Goal: Task Accomplishment & Management: Complete application form

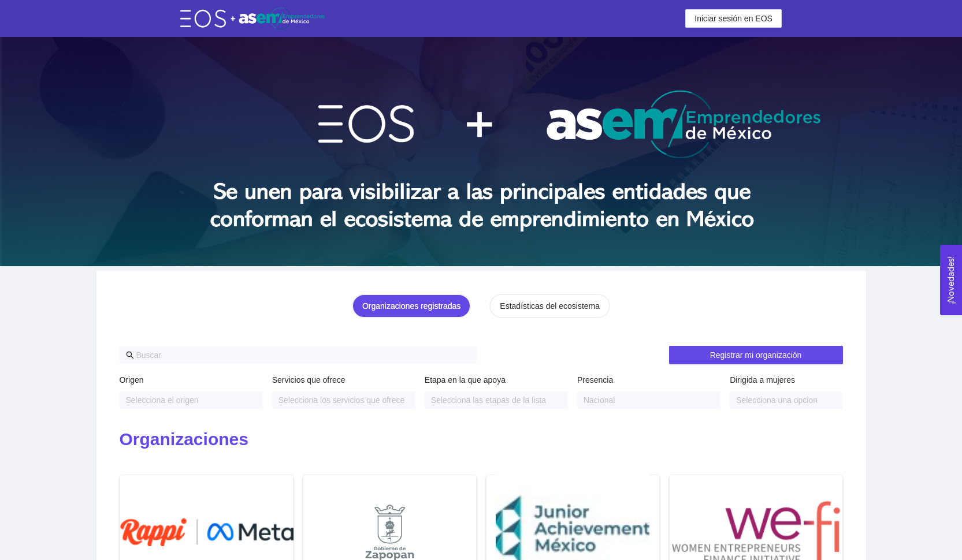
click at [726, 28] on header "Iniciar sesión en EOS Iniciar sesión en EOS" at bounding box center [481, 18] width 962 height 37
click at [726, 24] on span "Iniciar sesión en EOS" at bounding box center [733, 18] width 78 height 13
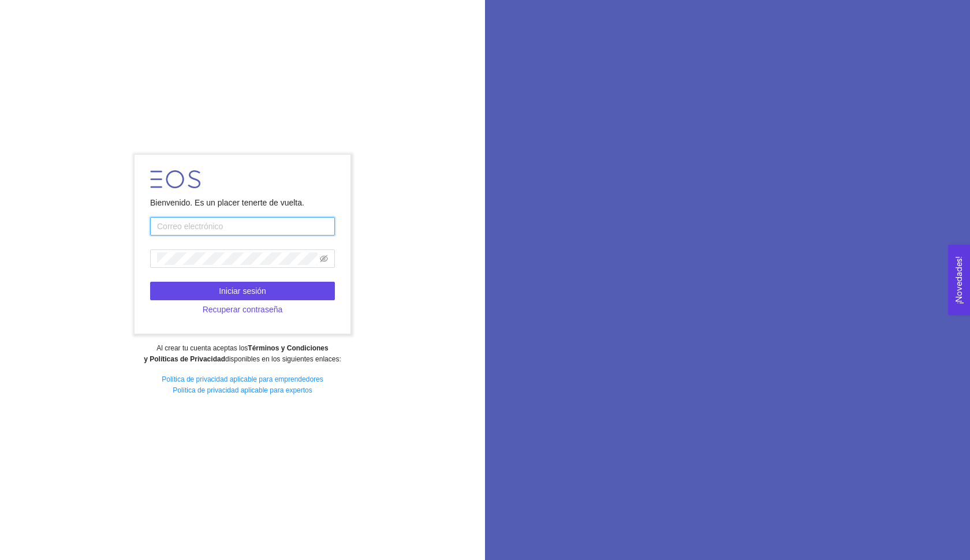
type input "[EMAIL_ADDRESS][DOMAIN_NAME]"
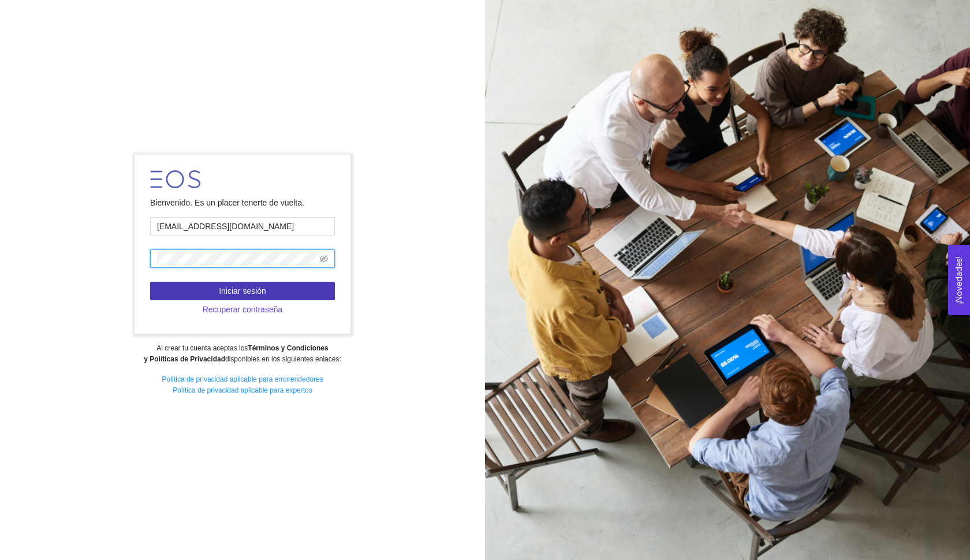
click at [288, 292] on button "Iniciar sesión" at bounding box center [242, 291] width 185 height 18
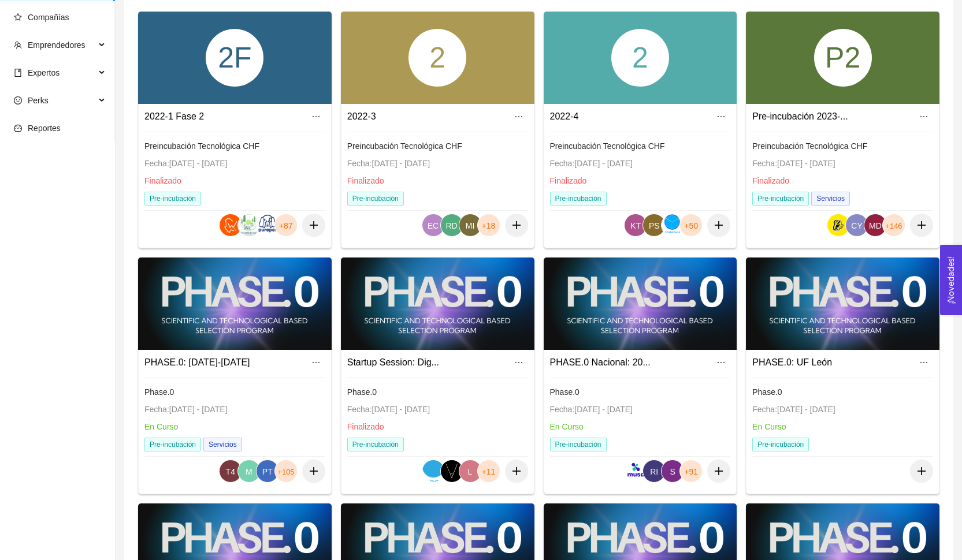
scroll to position [118, 0]
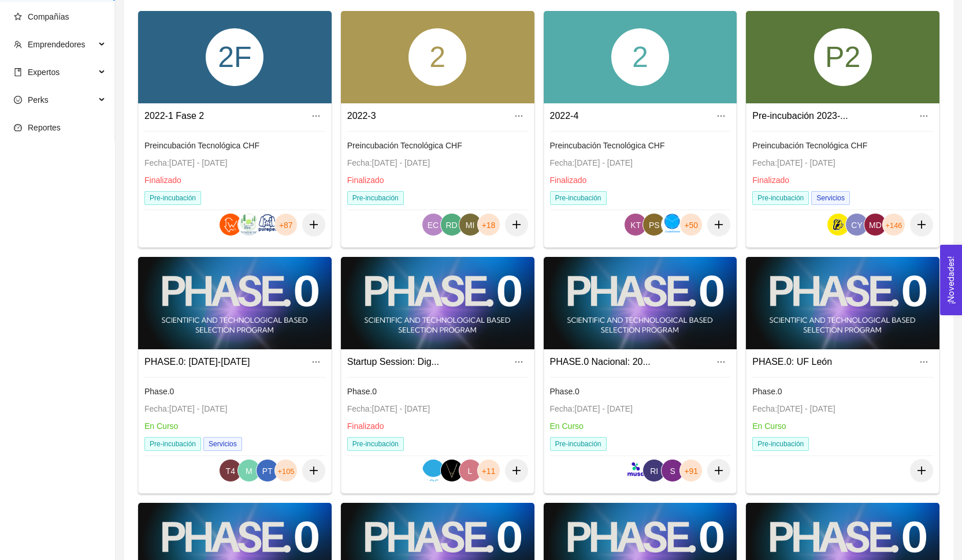
click at [609, 334] on div at bounding box center [641, 303] width 194 height 92
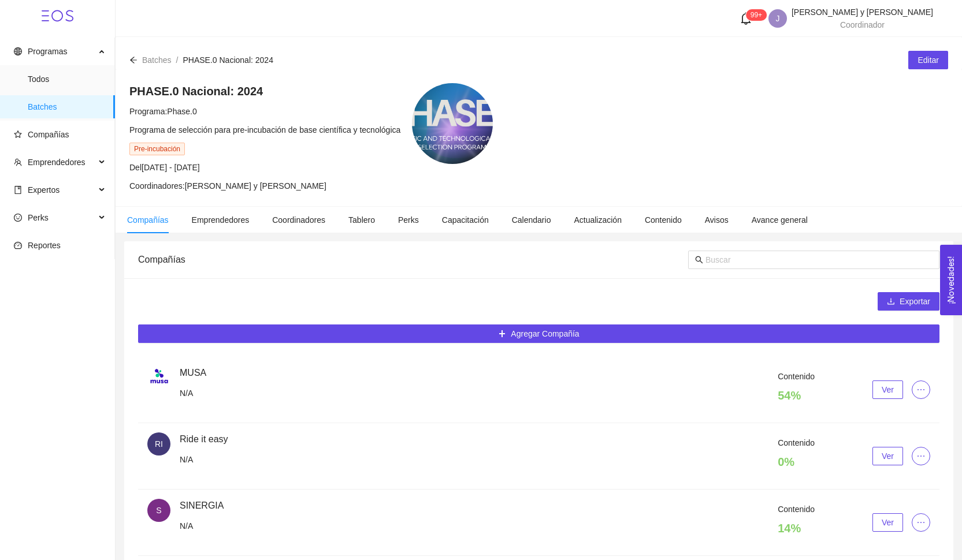
click at [150, 226] on li "Compañías" at bounding box center [148, 220] width 65 height 27
click at [78, 131] on span "Compañías" at bounding box center [60, 134] width 92 height 23
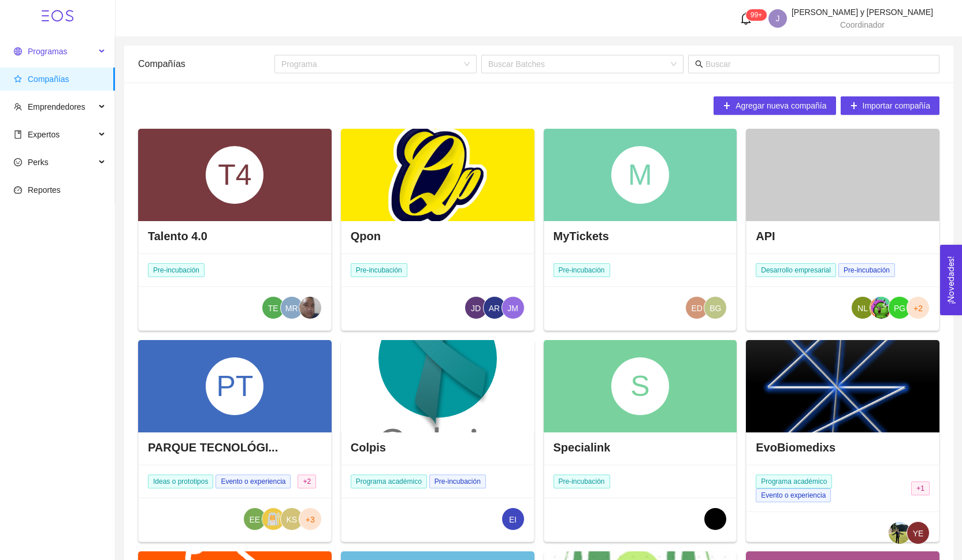
click at [72, 57] on span "Programas" at bounding box center [54, 51] width 81 height 23
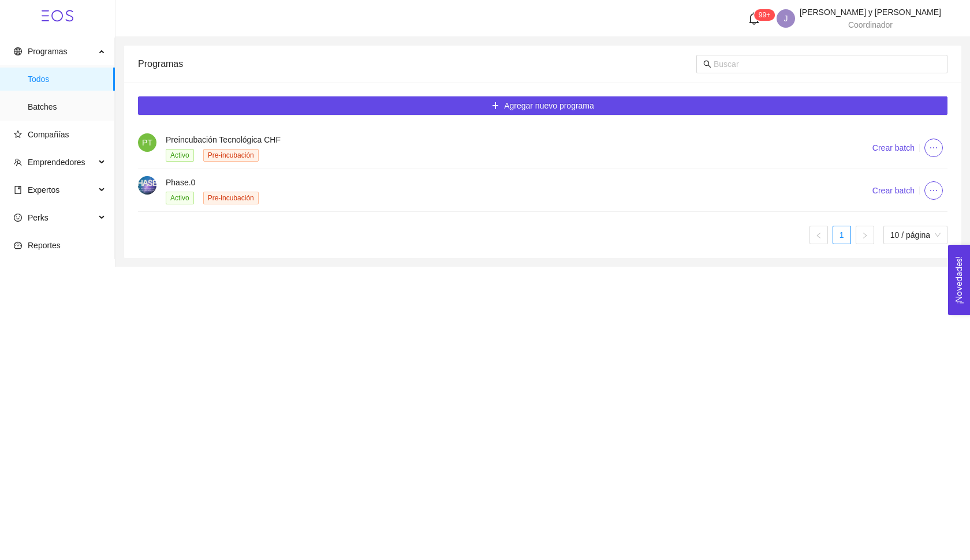
click at [280, 199] on div "Activo Pre-incubación" at bounding box center [505, 197] width 679 height 13
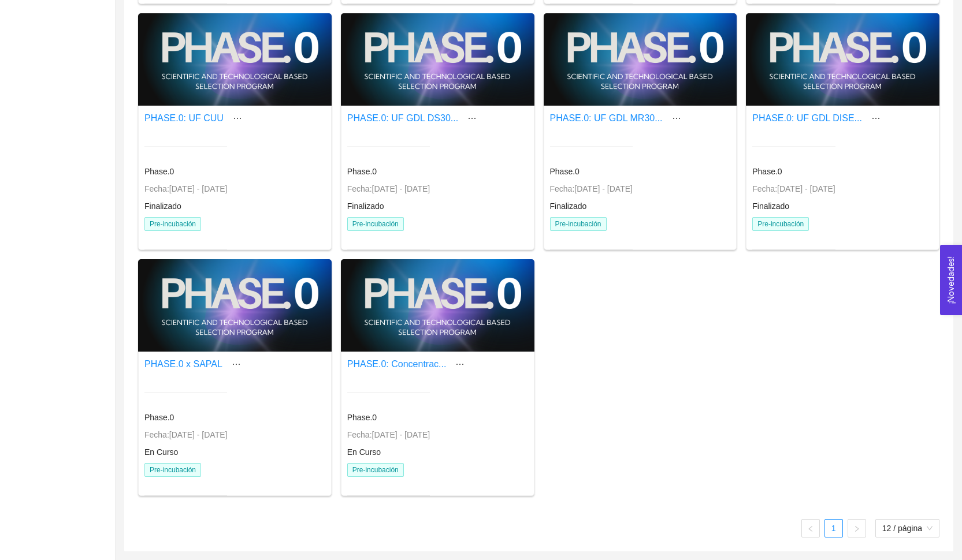
scroll to position [438, 0]
click at [459, 343] on div at bounding box center [438, 305] width 194 height 92
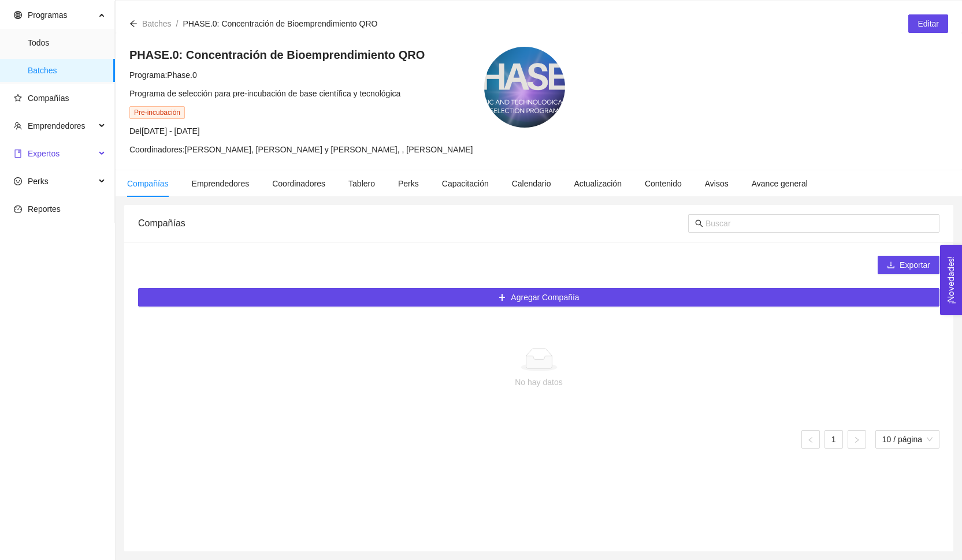
scroll to position [24, 0]
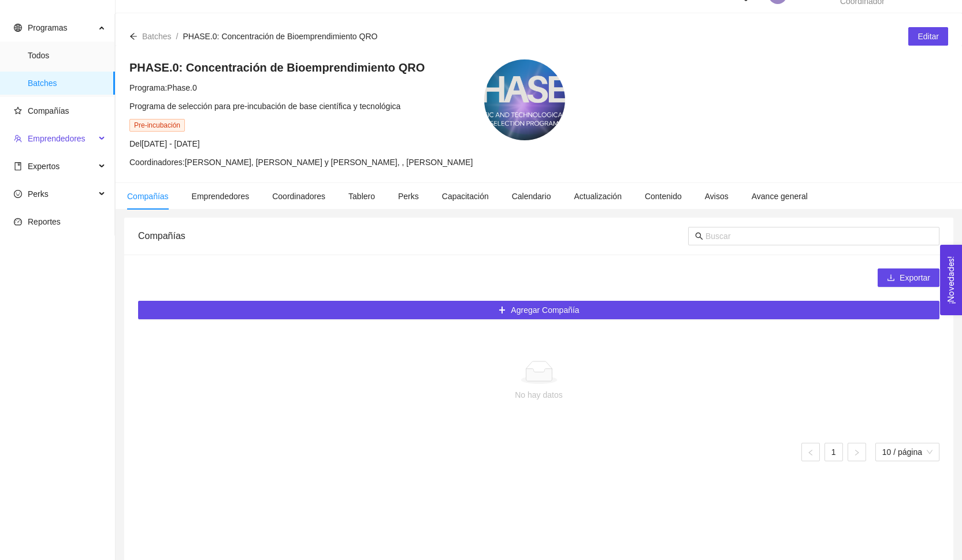
click at [76, 146] on span "Emprendedores" at bounding box center [54, 138] width 81 height 23
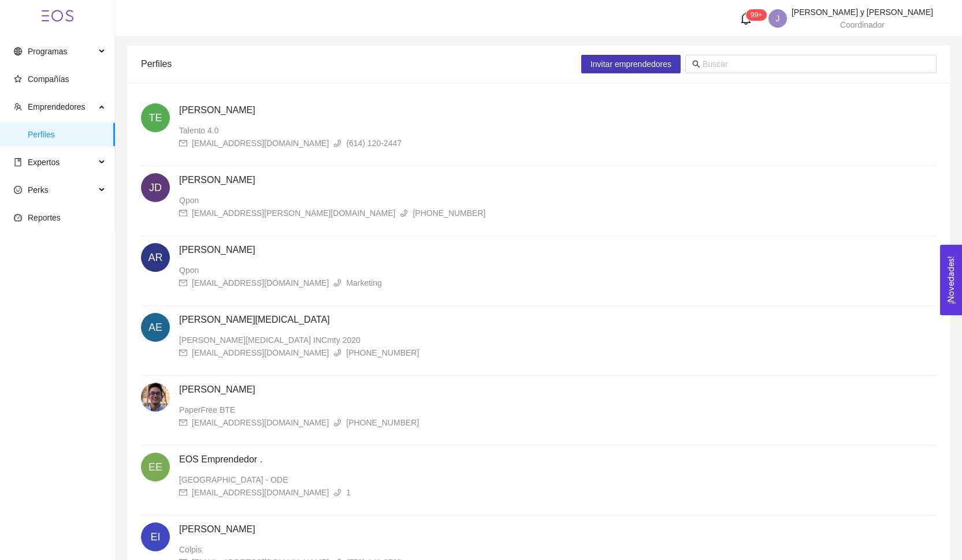
click at [640, 55] on button "Invitar emprendedores" at bounding box center [630, 64] width 99 height 18
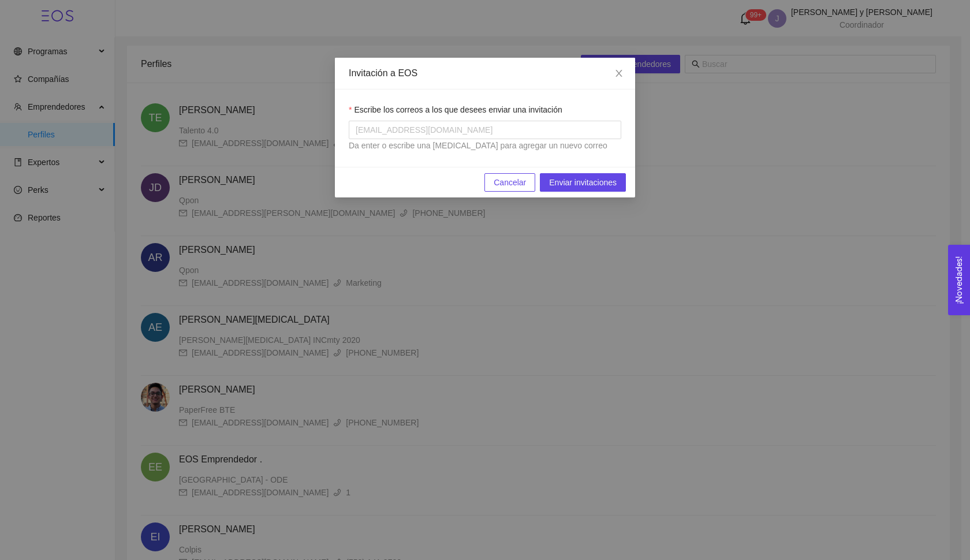
click at [564, 20] on div "Invitación a EOS Escribe los correos a los que desees enviar una invitación usu…" at bounding box center [485, 280] width 970 height 560
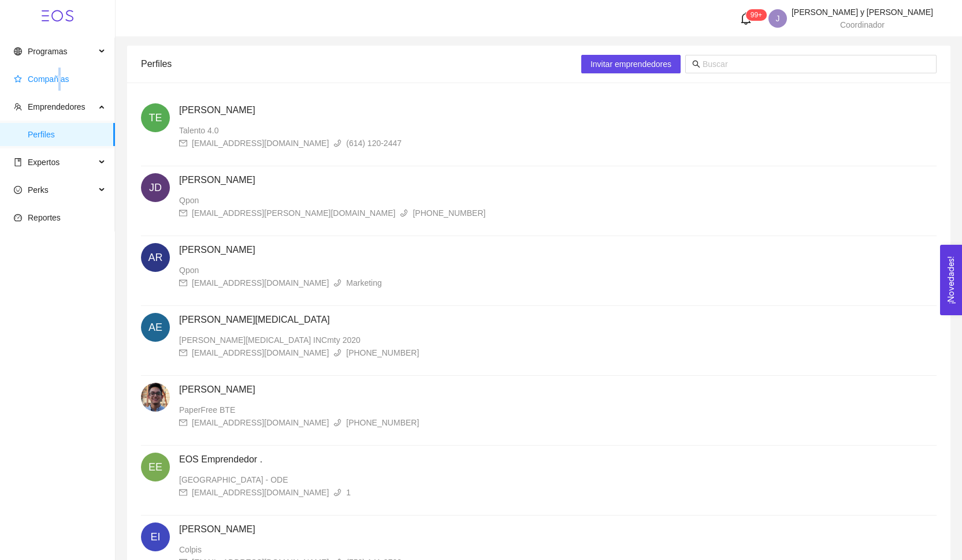
click at [60, 76] on span "Compañías" at bounding box center [49, 79] width 42 height 9
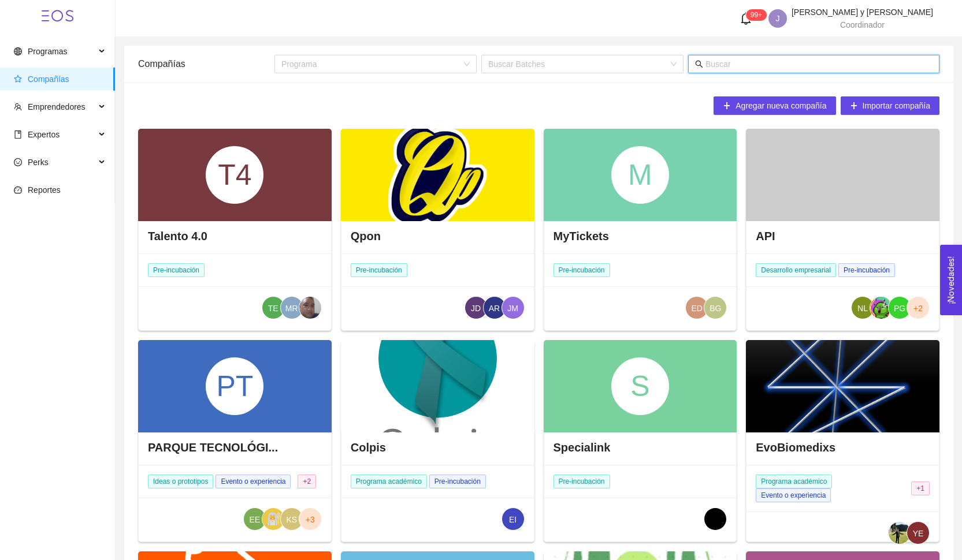
click at [762, 58] on input "text" at bounding box center [818, 64] width 227 height 13
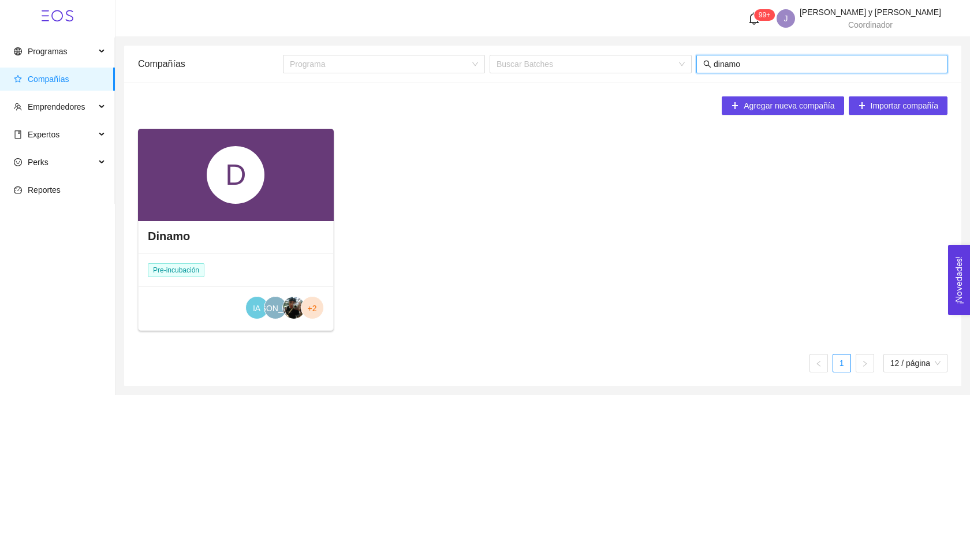
type input "dinamo"
click at [254, 140] on div "D" at bounding box center [236, 175] width 196 height 92
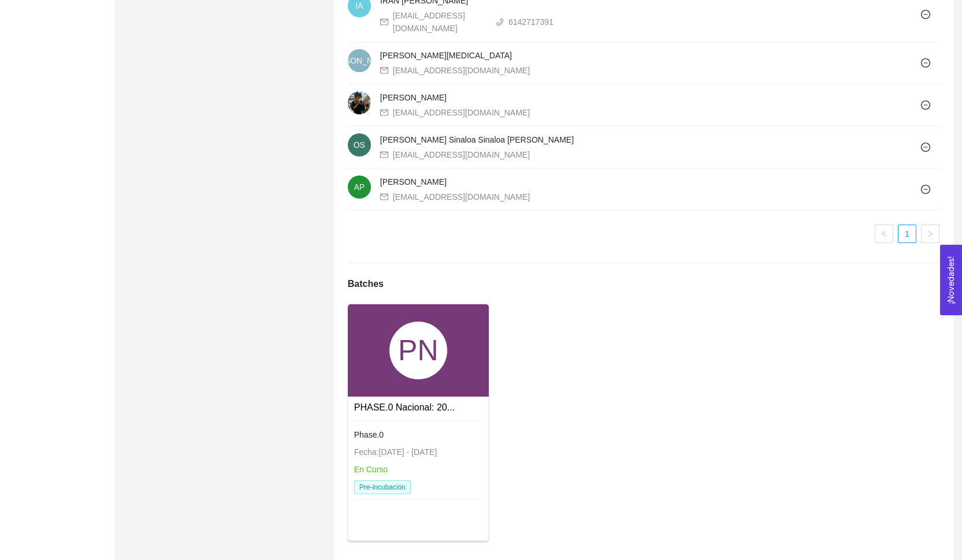
scroll to position [789, 0]
click at [450, 336] on div "PN" at bounding box center [418, 351] width 141 height 92
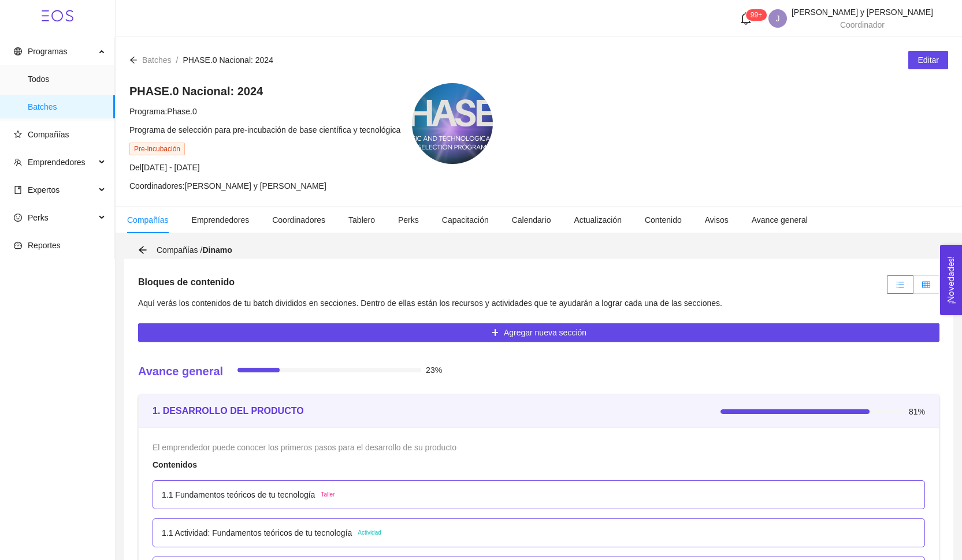
click at [923, 284] on icon "table" at bounding box center [926, 285] width 8 height 8
click at [913, 288] on input "radio" at bounding box center [913, 288] width 0 height 0
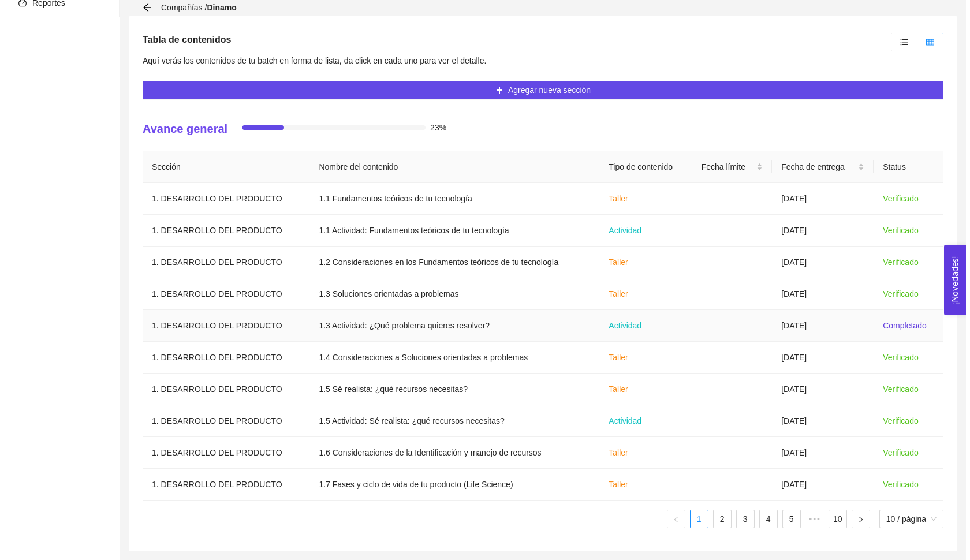
scroll to position [243, 0]
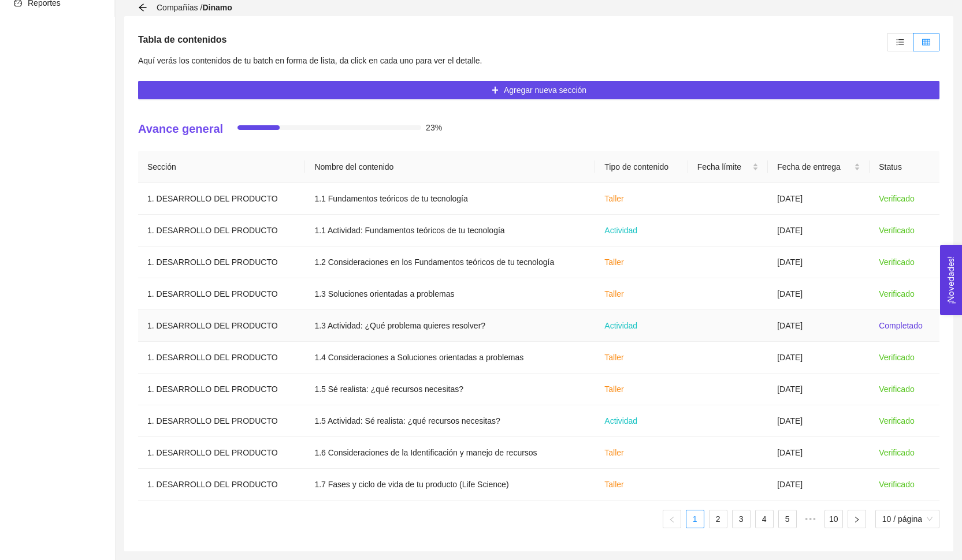
click at [837, 318] on td "28/07/2025" at bounding box center [819, 326] width 102 height 32
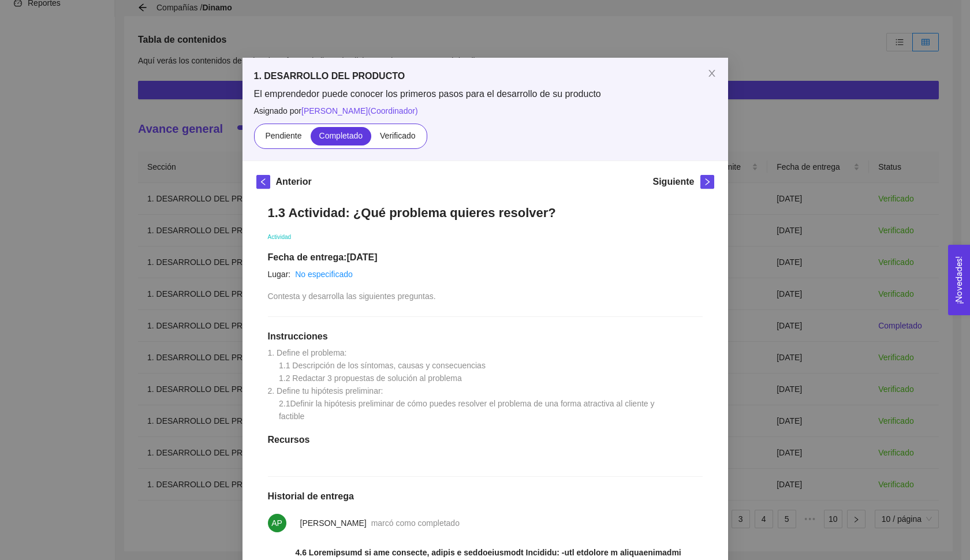
click at [721, 467] on div "Anterior Siguiente 1.3 Actividad: ¿Qué problema quieres resolver? Actividad Fec…" at bounding box center [486, 561] width 486 height 801
click at [765, 467] on div "1. DESARROLLO DEL PRODUCTO El emprendedor puede conocer los primeros pasos para…" at bounding box center [485, 280] width 970 height 560
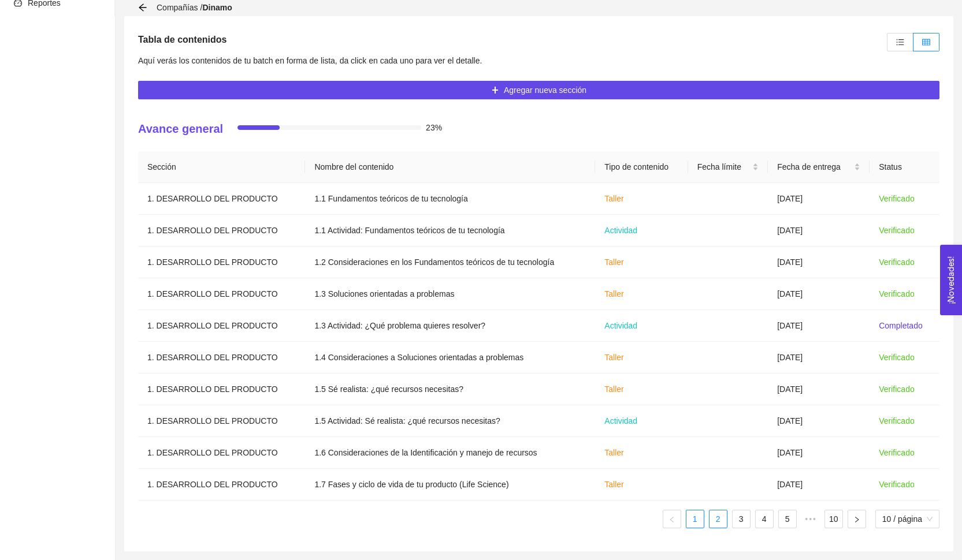
click at [724, 520] on link "2" at bounding box center [717, 519] width 17 height 17
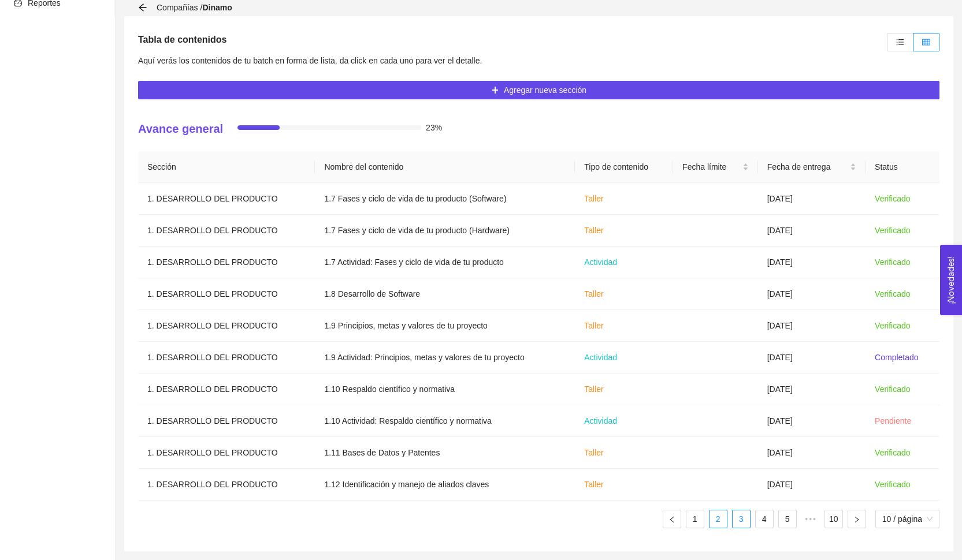
click at [738, 523] on link "3" at bounding box center [740, 519] width 17 height 17
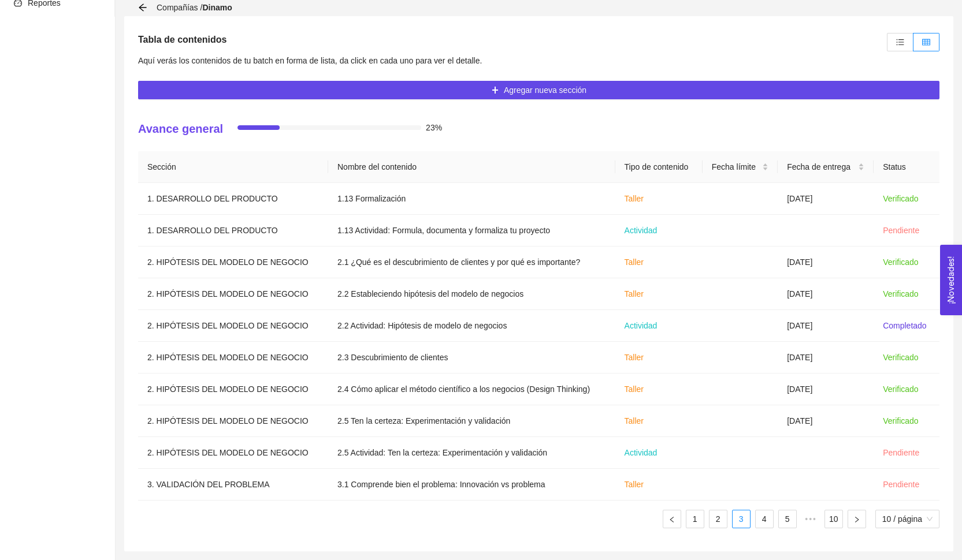
click at [750, 522] on ul "1 2 3 4 5 ••• 10 10 / página" at bounding box center [538, 519] width 801 height 18
click at [757, 522] on link "4" at bounding box center [764, 519] width 17 height 17
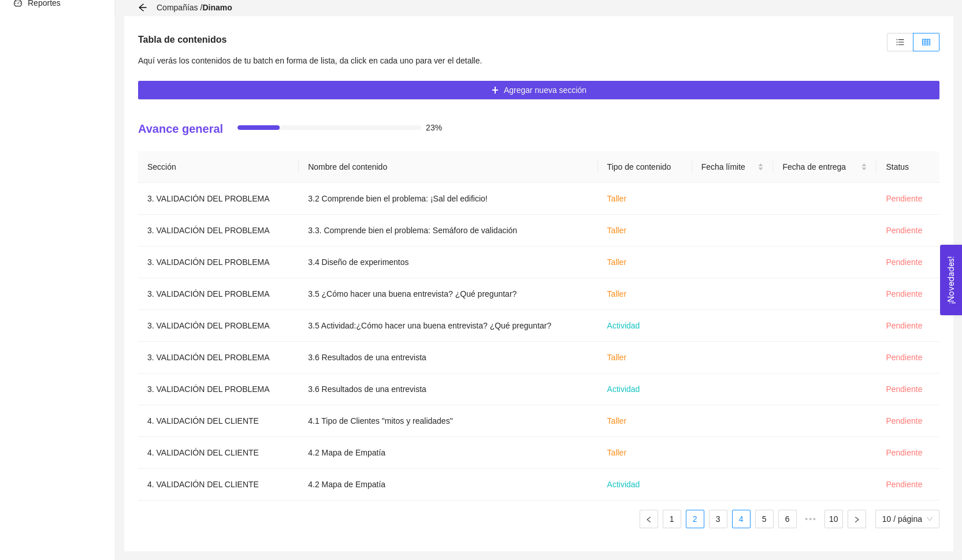
click at [697, 522] on link "2" at bounding box center [694, 519] width 17 height 17
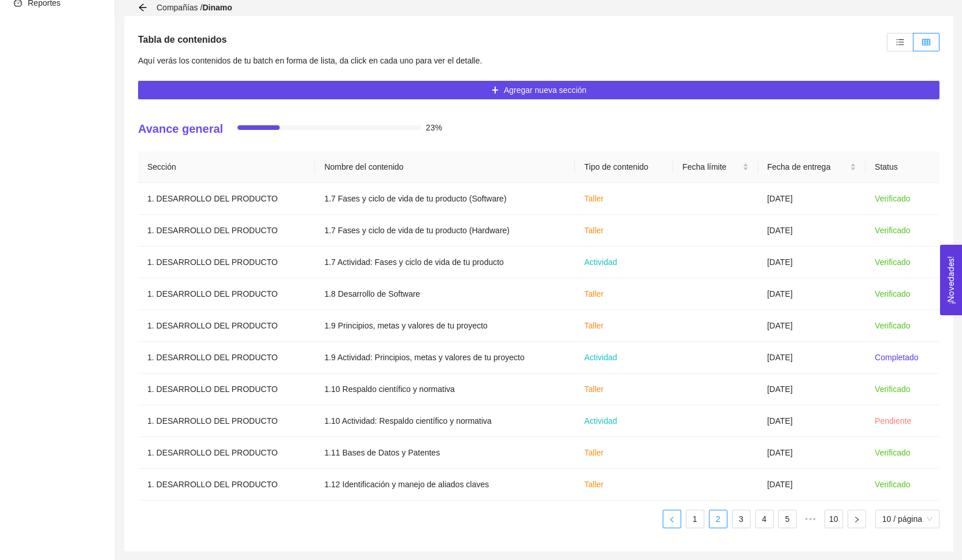
click at [678, 522] on button "button" at bounding box center [672, 519] width 18 height 18
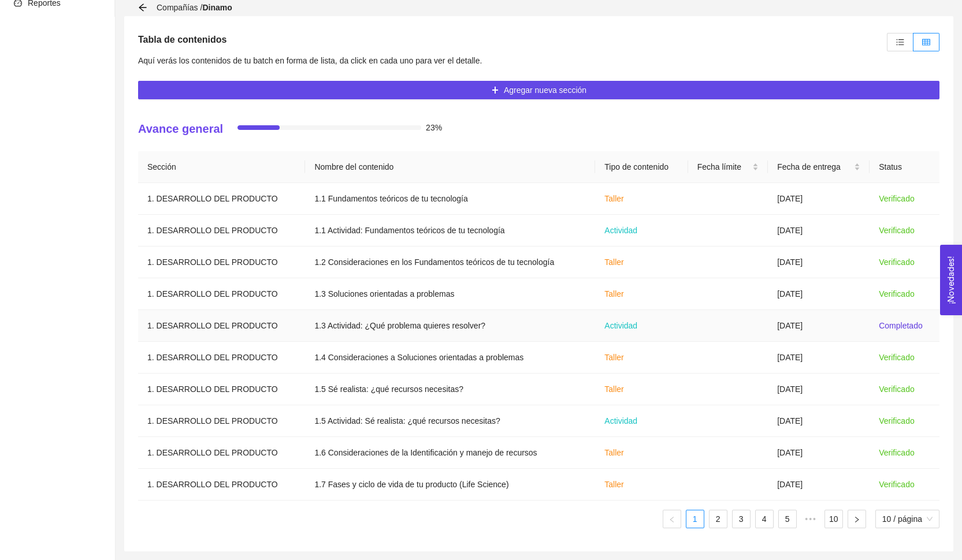
click at [741, 323] on td at bounding box center [728, 326] width 80 height 32
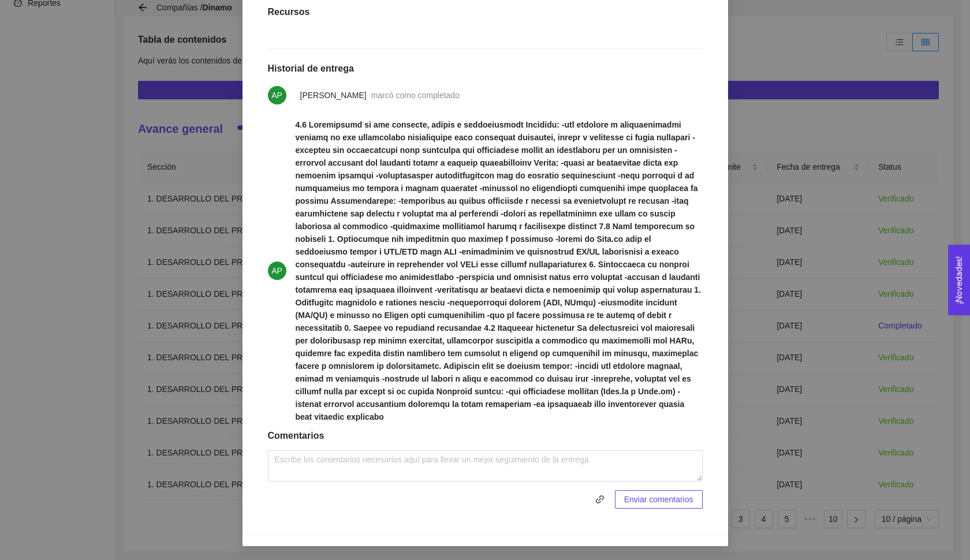
scroll to position [438, 0]
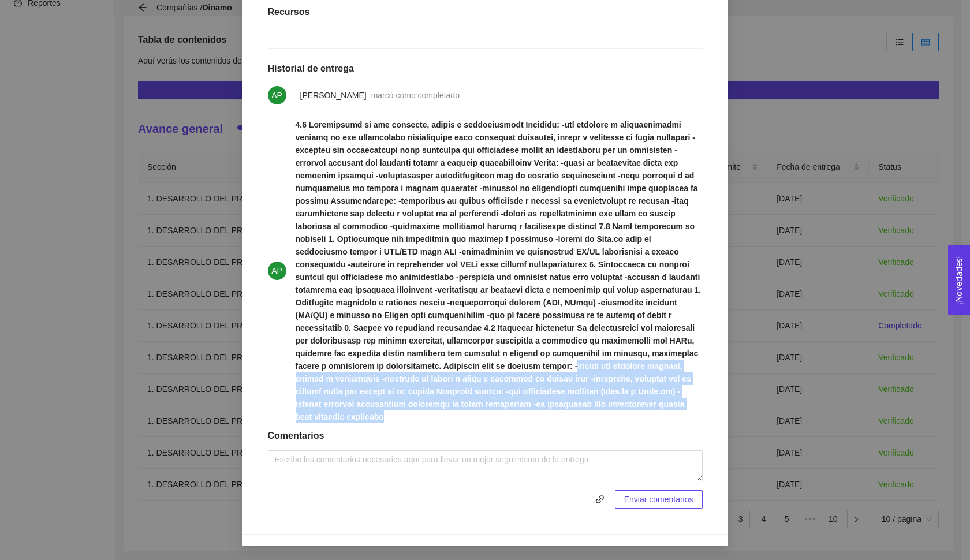
drag, startPoint x: 573, startPoint y: 367, endPoint x: 607, endPoint y: 415, distance: 58.4
click at [607, 415] on span at bounding box center [499, 270] width 407 height 305
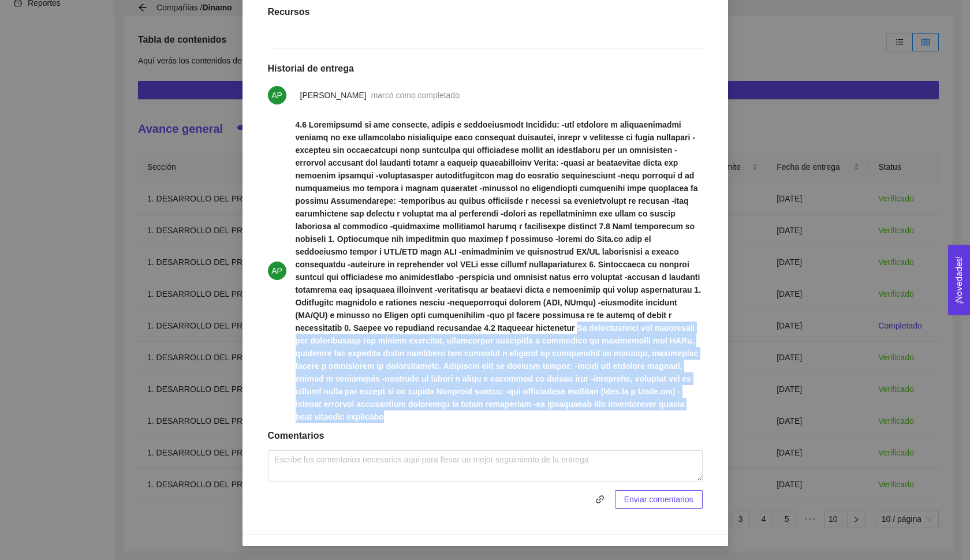
drag, startPoint x: 566, startPoint y: 328, endPoint x: 595, endPoint y: 414, distance: 91.3
click at [595, 414] on span at bounding box center [499, 270] width 407 height 305
copy strong "Si desarrollamos una plataforma web centralizada con diseño intuitivo, indicado…"
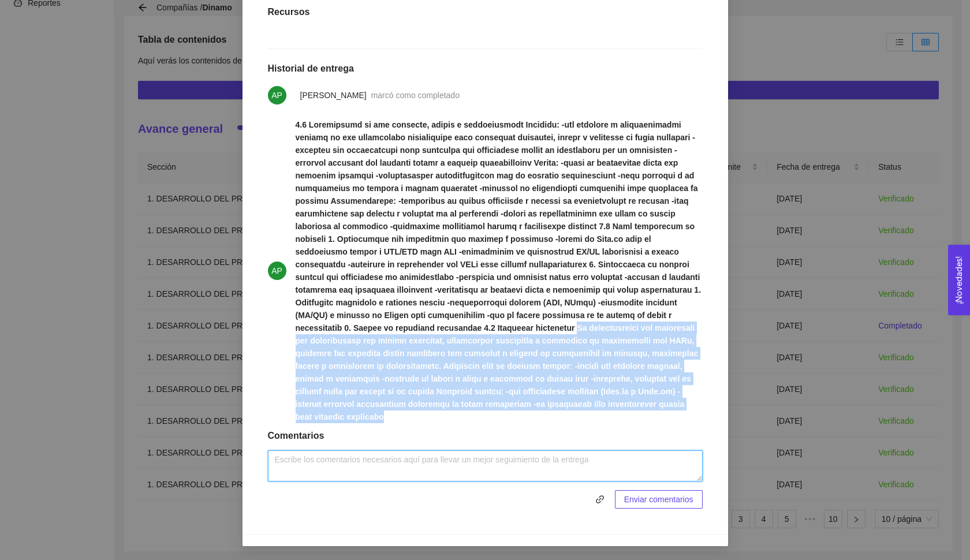
click at [380, 470] on textarea at bounding box center [485, 466] width 435 height 31
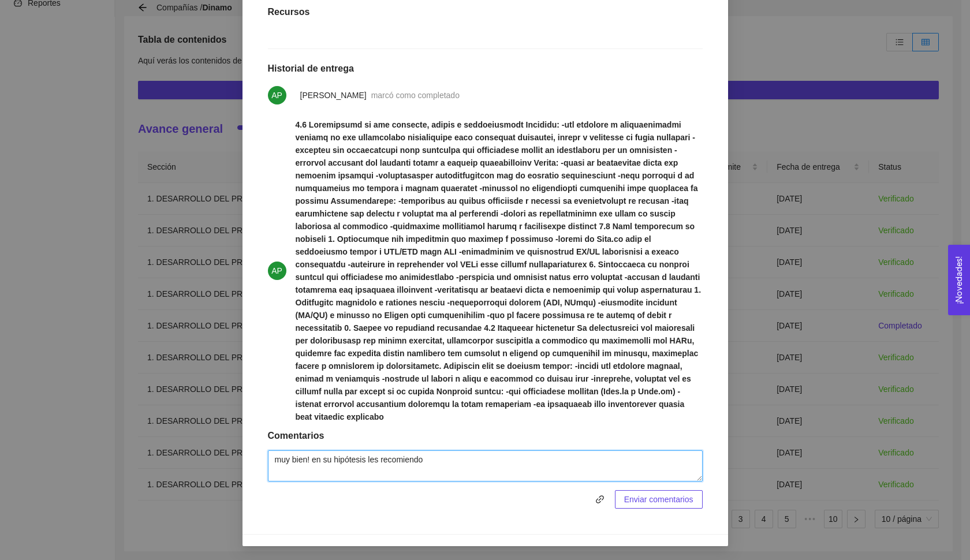
paste textarea "incluir cómo medirás si realmente reduce costos o aumenta productividad."
click at [501, 460] on textarea "muy bien! en su hipótesis les recomiendo incluir cómo medirás si realmente redu…" at bounding box center [485, 466] width 435 height 31
click at [532, 474] on textarea "muy bien! en su hipótesis les recomiendo incluir cómo medirán si realmente redu…" at bounding box center [485, 466] width 435 height 31
drag, startPoint x: 344, startPoint y: 473, endPoint x: 216, endPoint y: 453, distance: 129.2
click at [216, 453] on div "1. DESARROLLO DEL PRODUCTO El emprendedor puede conocer los primeros pasos para…" at bounding box center [485, 280] width 970 height 560
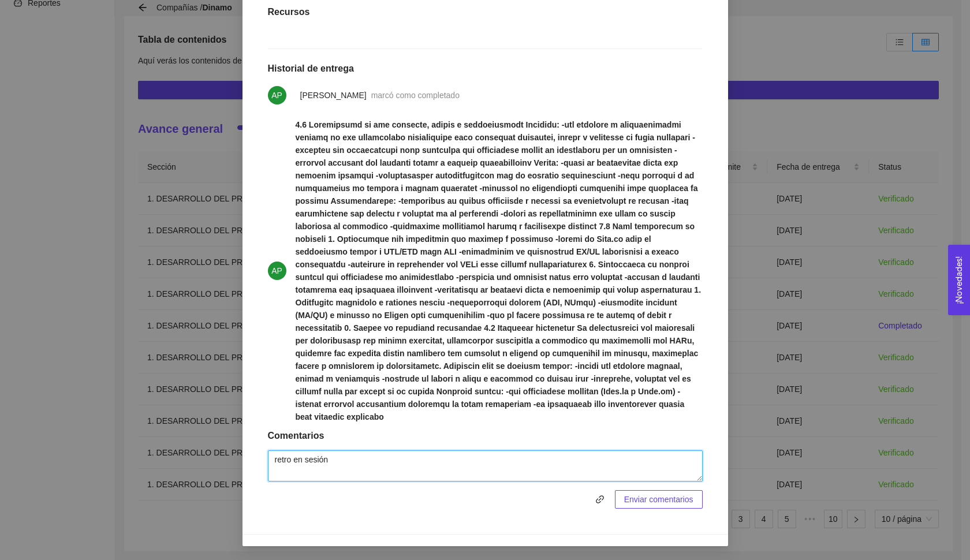
type textarea "retro en sesión"
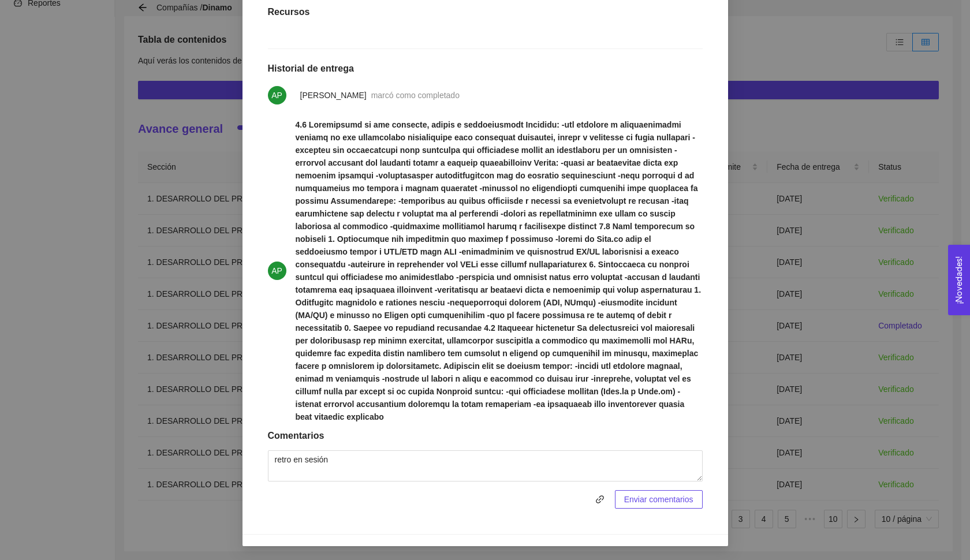
click at [665, 497] on span "Enviar comentarios" at bounding box center [658, 499] width 69 height 13
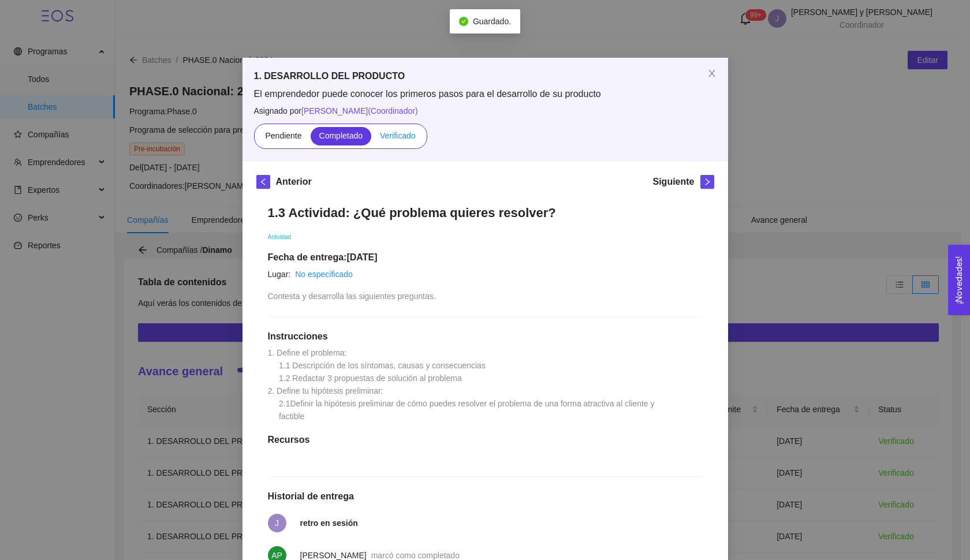
click at [420, 142] on label "Verificado" at bounding box center [397, 136] width 53 height 18
click at [371, 139] on input "Verificado" at bounding box center [371, 139] width 0 height 0
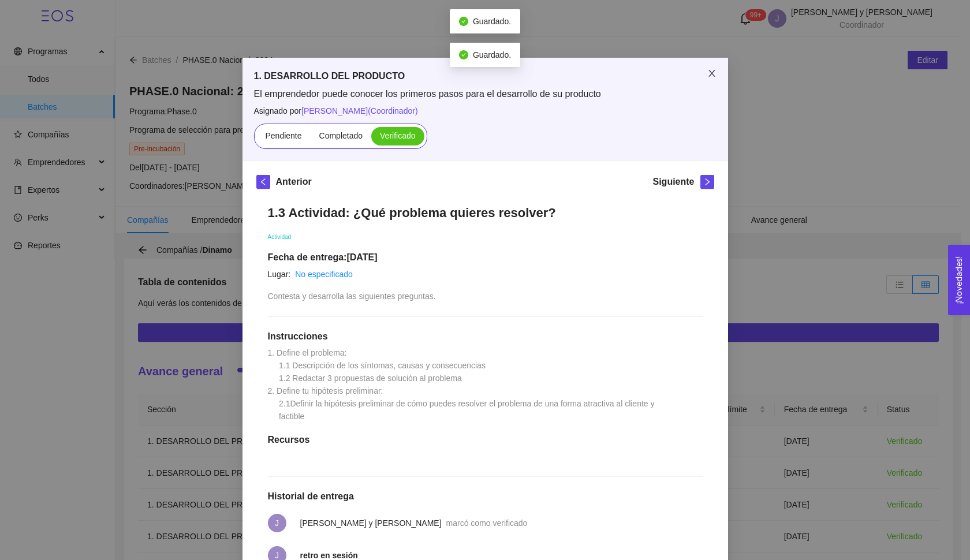
click at [708, 78] on icon "close" at bounding box center [712, 73] width 9 height 9
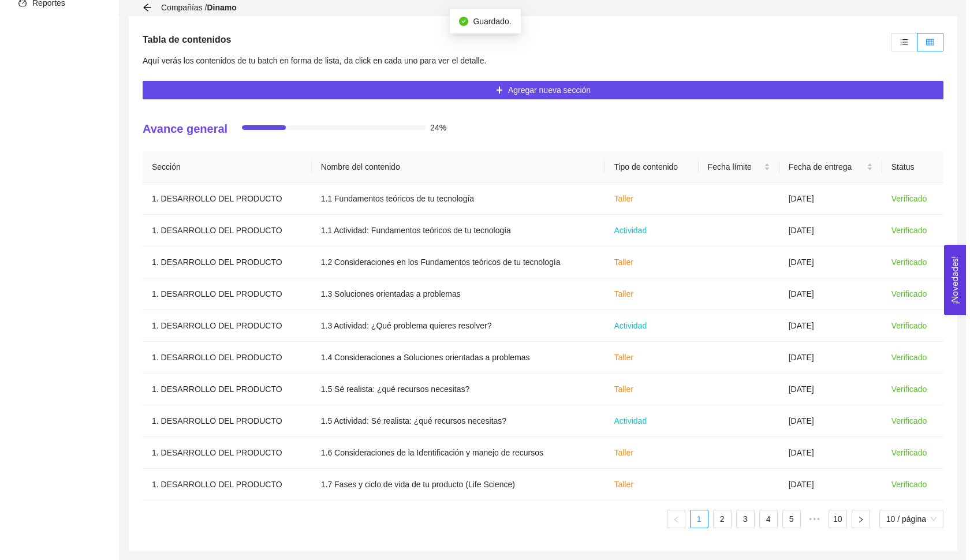
scroll to position [243, 0]
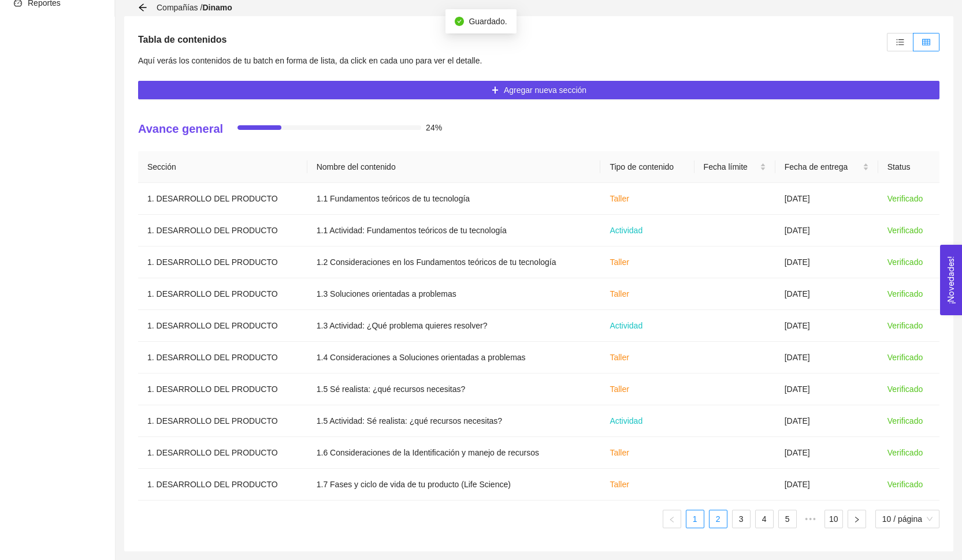
click at [716, 523] on link "2" at bounding box center [717, 519] width 17 height 17
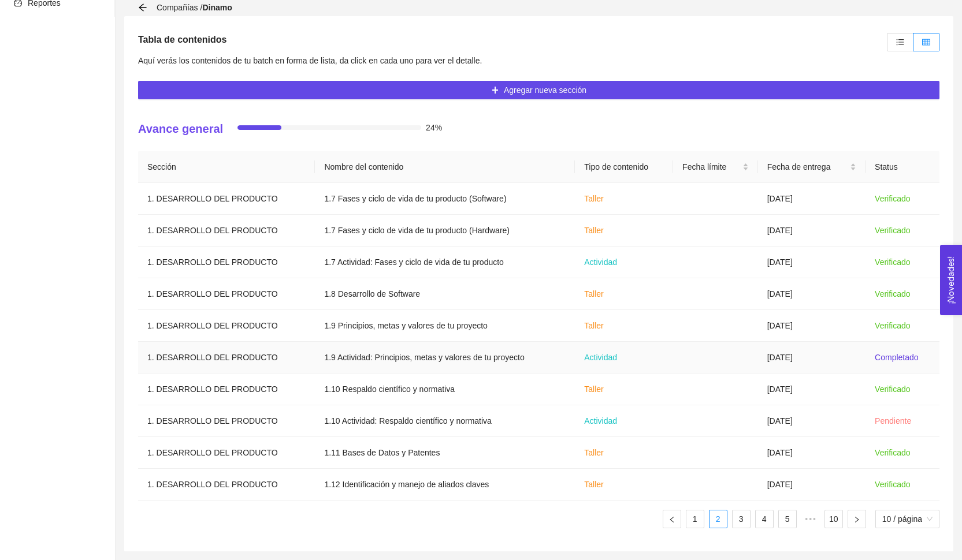
click at [752, 363] on td at bounding box center [715, 358] width 85 height 32
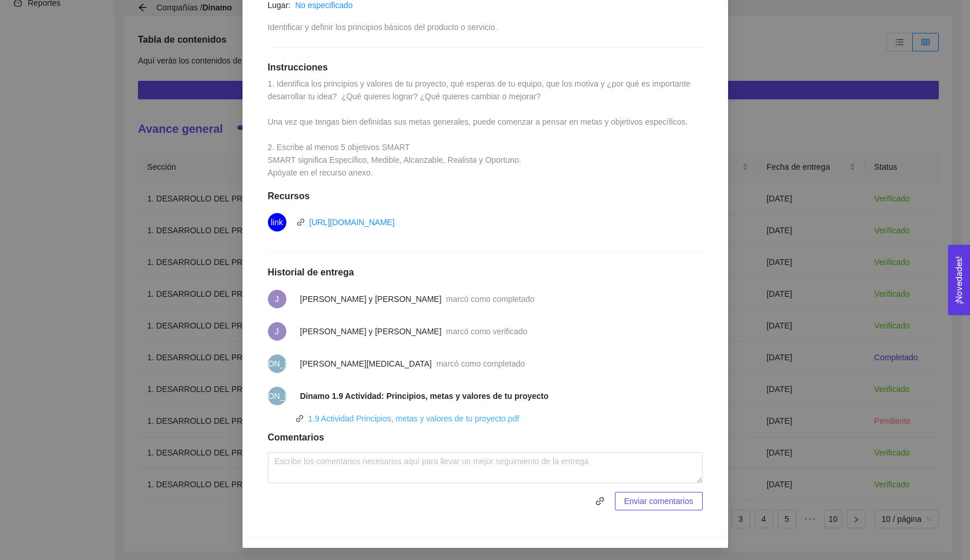
scroll to position [269, 0]
click at [499, 415] on link "1.9 Actividad Principios, metas y valores de tu proyecto.pdf" at bounding box center [413, 419] width 211 height 9
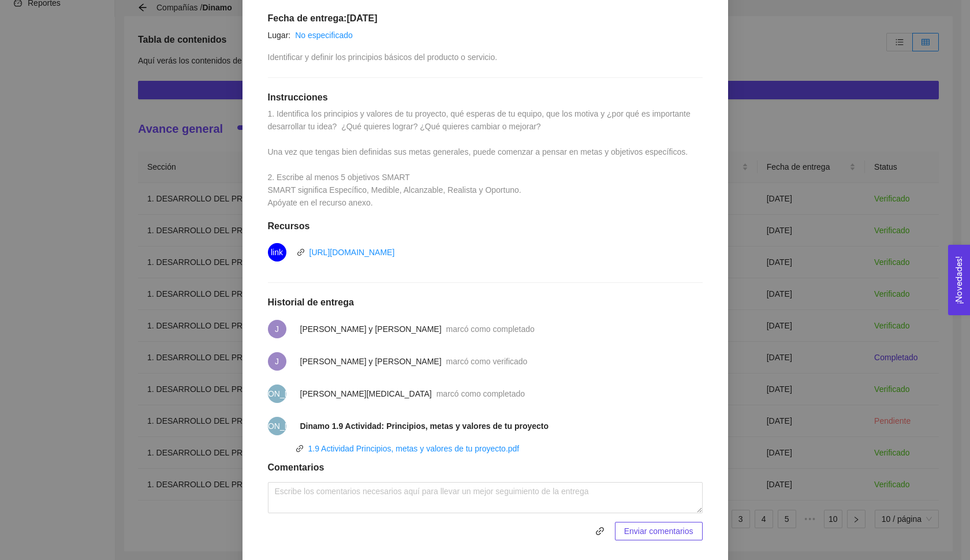
scroll to position [174, 0]
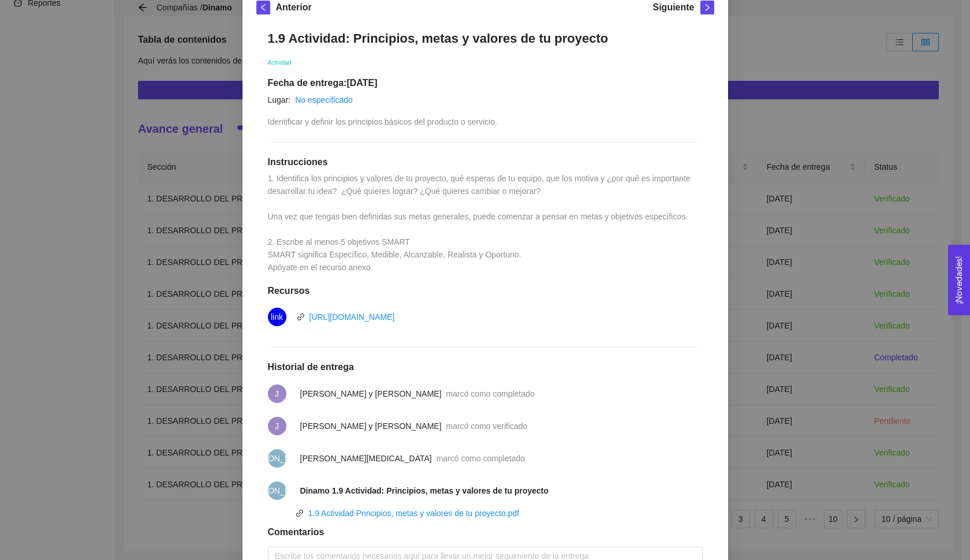
click at [533, 171] on div "1.9 Actividad: Principios, metas y valores de tu proyecto Actividad Fecha de en…" at bounding box center [485, 318] width 458 height 598
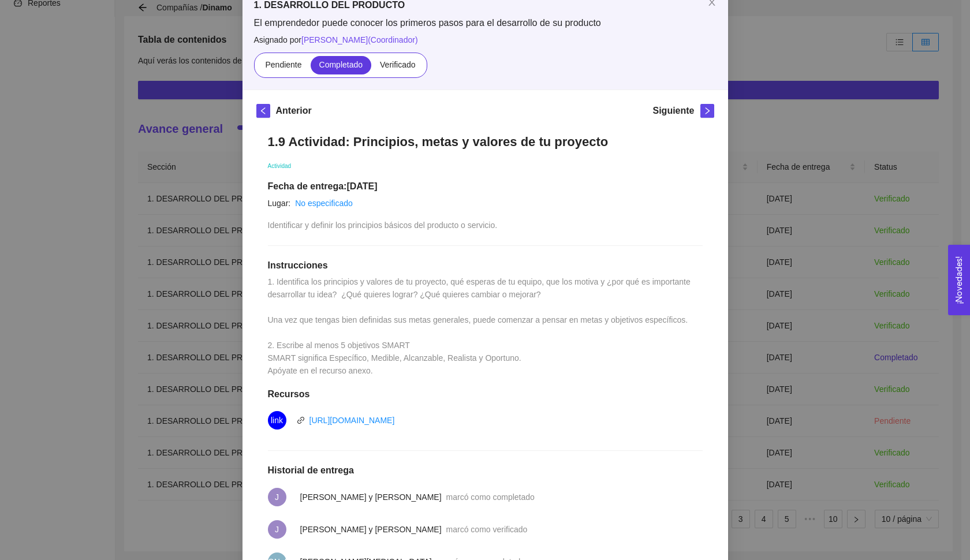
scroll to position [34, 0]
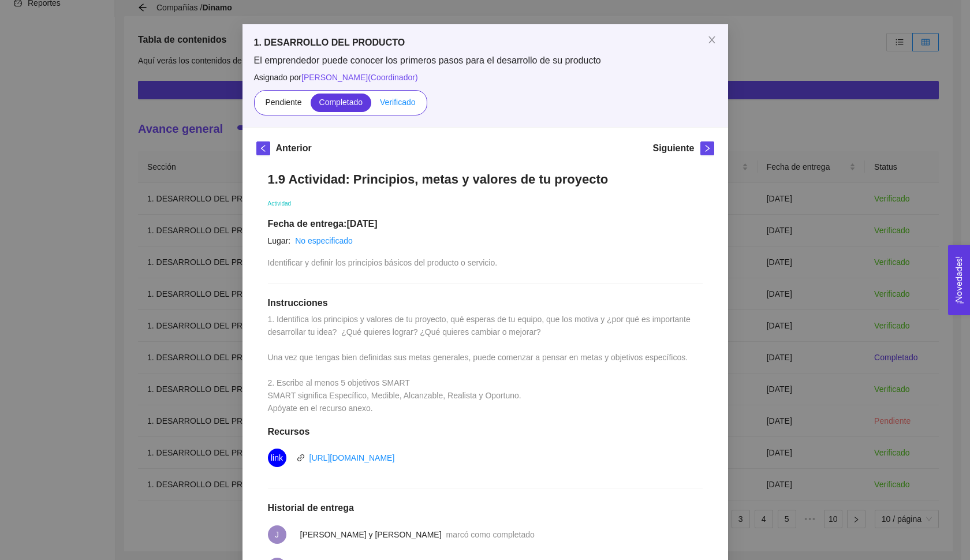
click at [396, 107] on label "Verificado" at bounding box center [397, 103] width 53 height 18
click at [371, 105] on input "Verificado" at bounding box center [371, 105] width 0 height 0
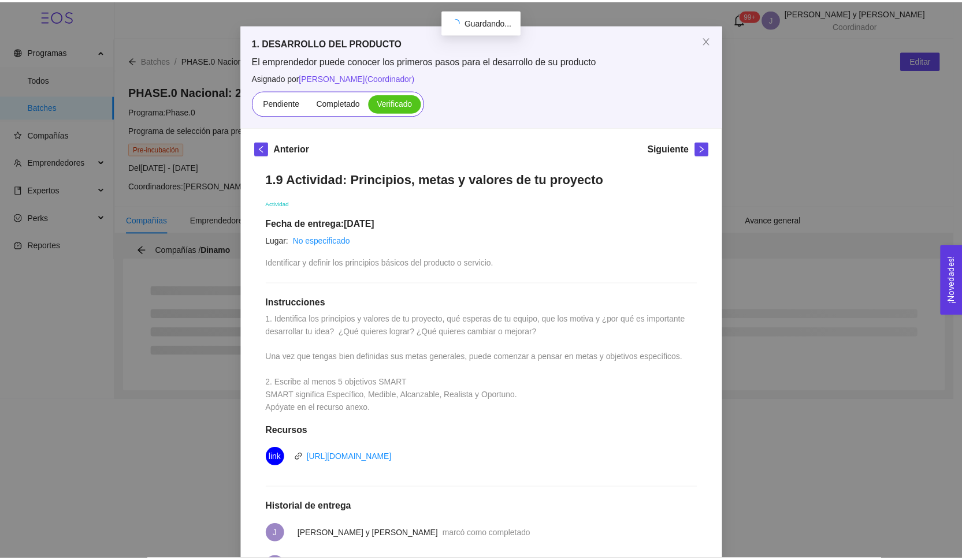
scroll to position [0, 0]
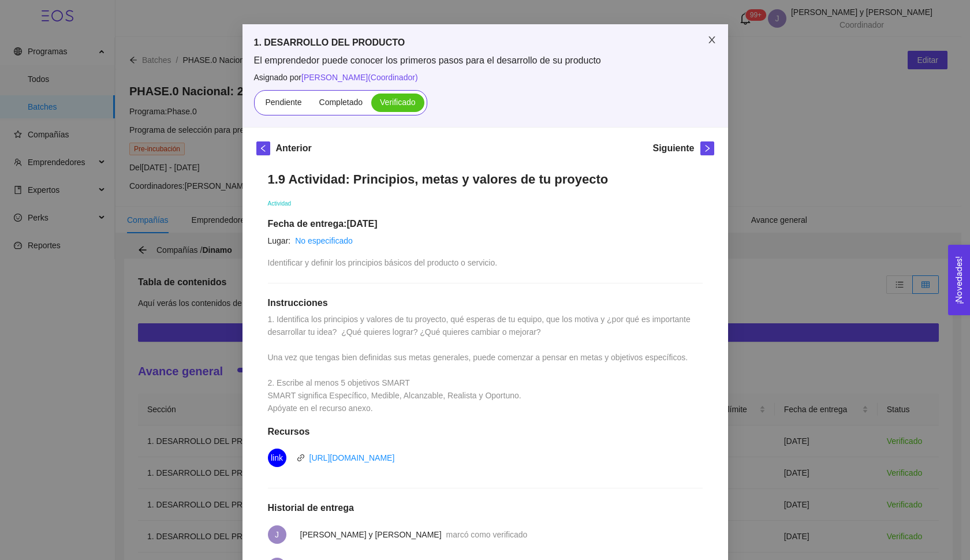
click at [707, 31] on span "Close" at bounding box center [712, 40] width 32 height 32
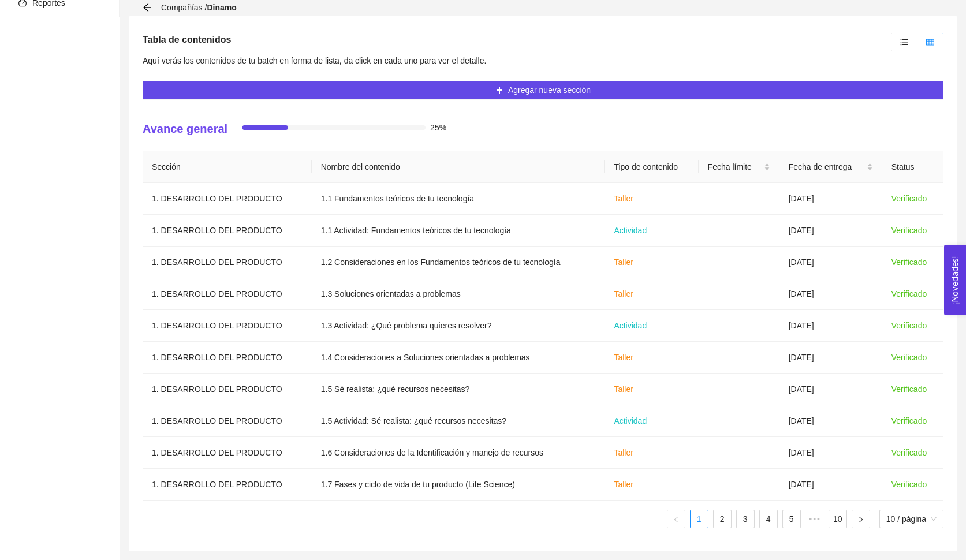
scroll to position [243, 0]
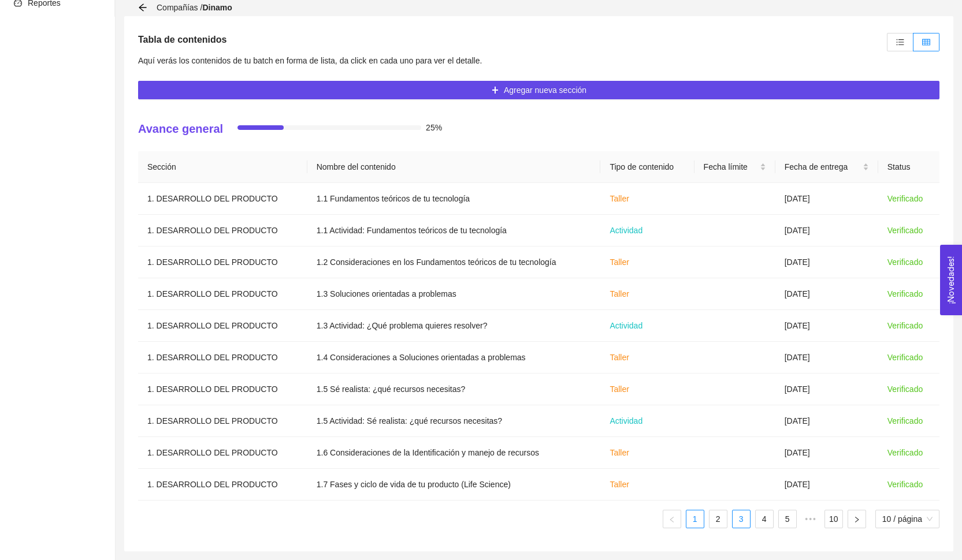
click at [735, 523] on link "3" at bounding box center [740, 519] width 17 height 17
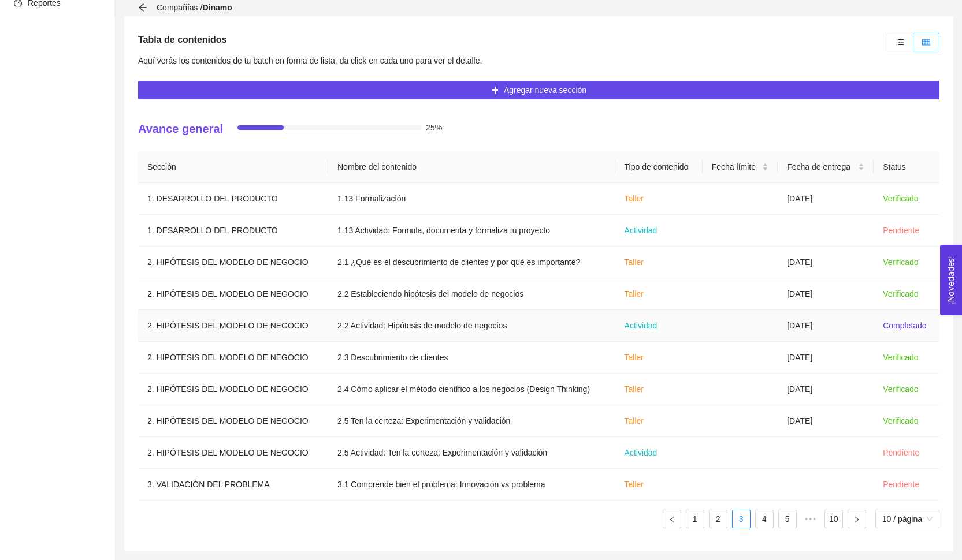
click at [732, 332] on td at bounding box center [739, 326] width 75 height 32
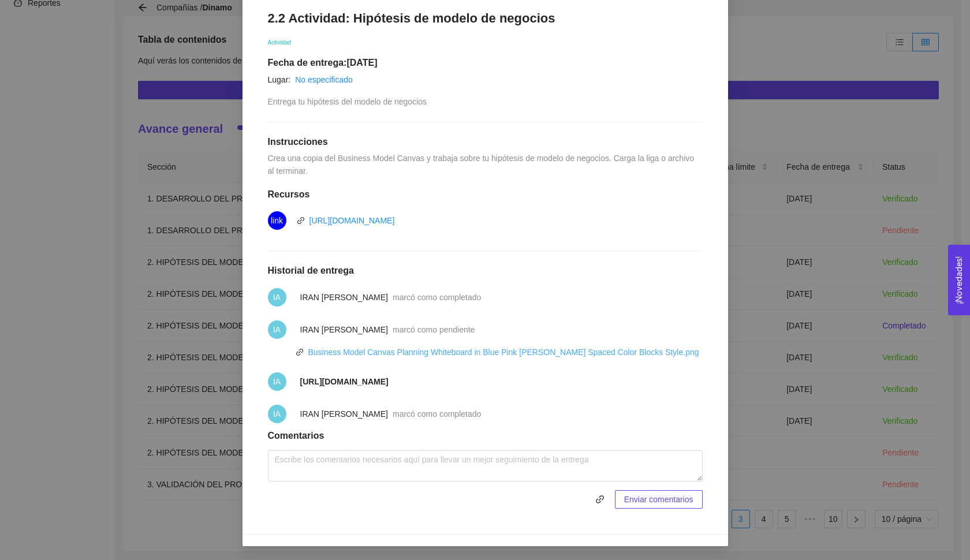
scroll to position [199, 0]
click at [400, 351] on link "Business Model Canvas Planning Whiteboard in Blue Pink Green Spaced Color Block…" at bounding box center [503, 352] width 391 height 9
drag, startPoint x: 288, startPoint y: 372, endPoint x: 835, endPoint y: 390, distance: 547.3
click at [835, 390] on div "2. HIPÓTESIS DEL MODELO DE NEGOCIO El emprendedor puede establecer su hipótesis…" at bounding box center [485, 280] width 970 height 560
copy li "https://www.canva.com/design/DAGmDZfR1bE/NaokBIEUshv8wCgBuw5Brg/view?utm_conten…"
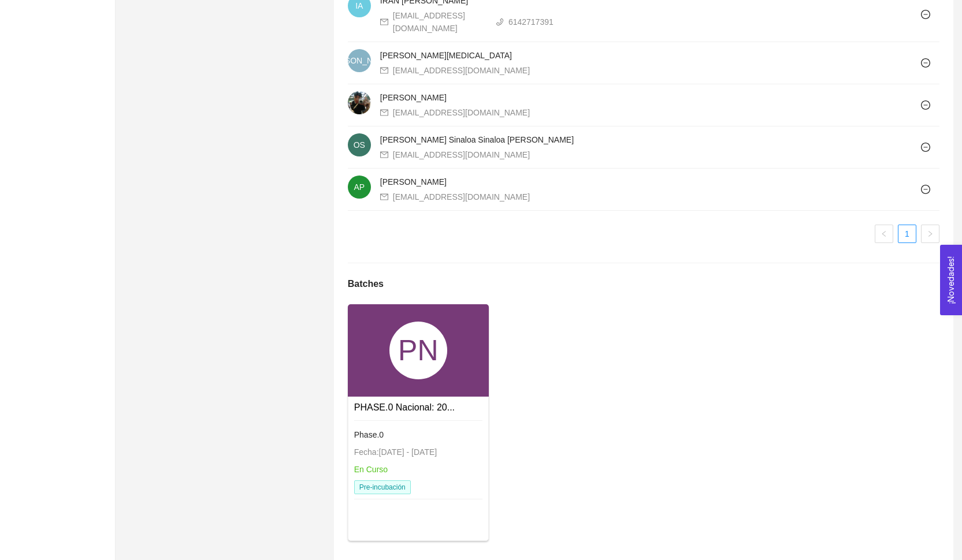
scroll to position [789, 0]
click at [448, 373] on div "PN" at bounding box center [418, 351] width 141 height 92
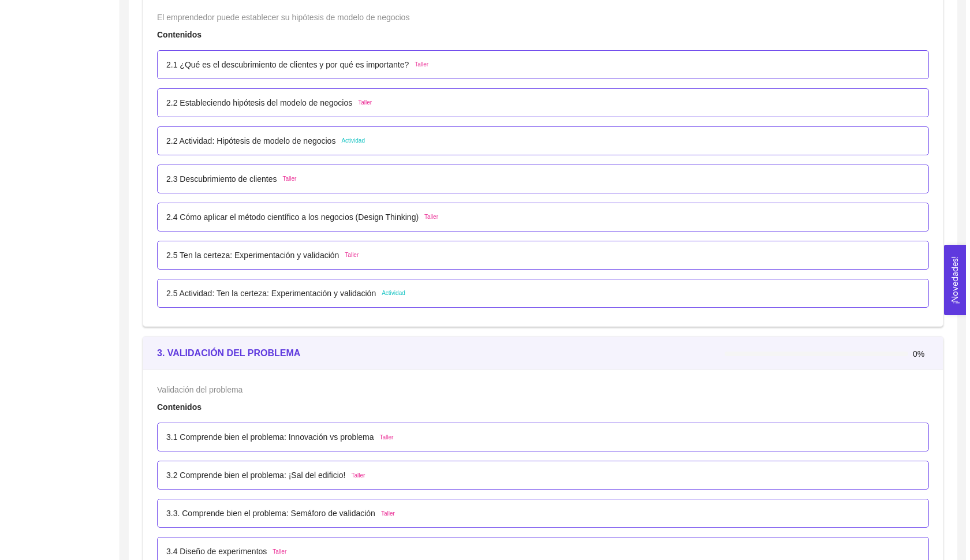
scroll to position [1306, 0]
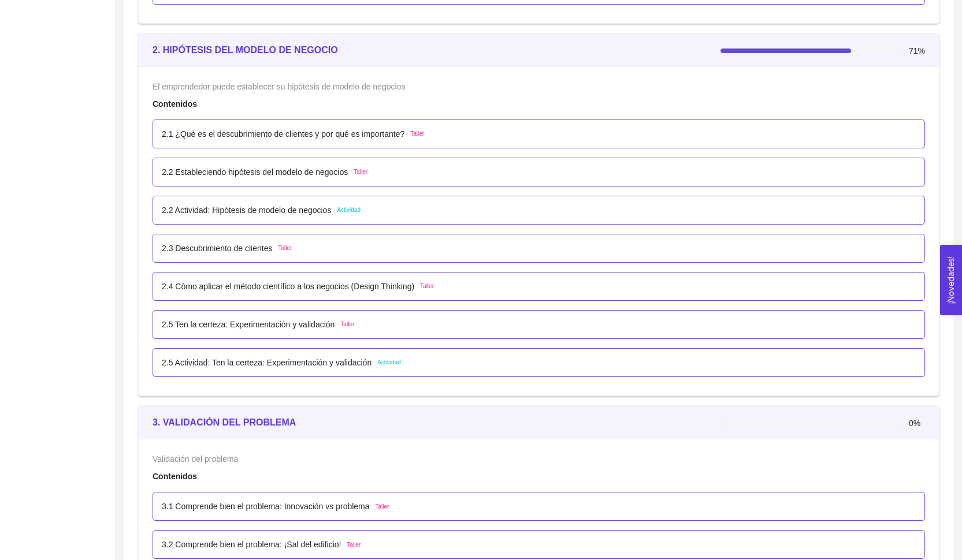
click at [384, 209] on div "2.2 Actividad: Hipótesis de modelo de negocios Actividad" at bounding box center [539, 210] width 754 height 13
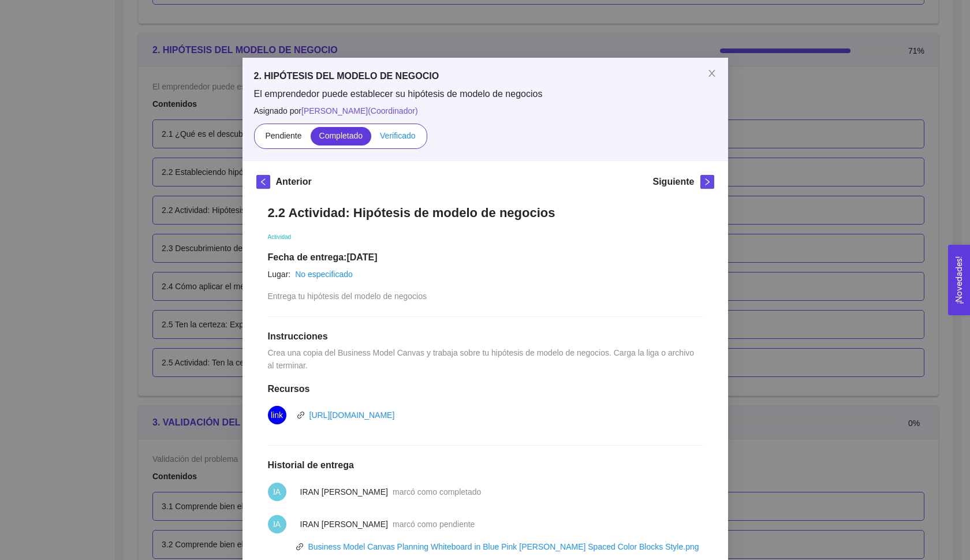
click at [405, 139] on span "Verificado" at bounding box center [397, 135] width 35 height 9
click at [371, 139] on input "Verificado" at bounding box center [371, 139] width 0 height 0
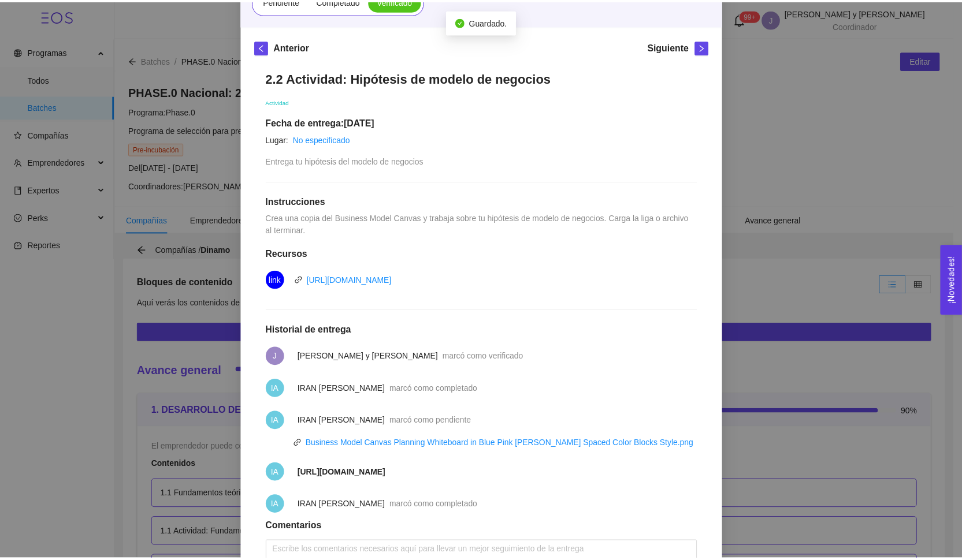
scroll to position [0, 0]
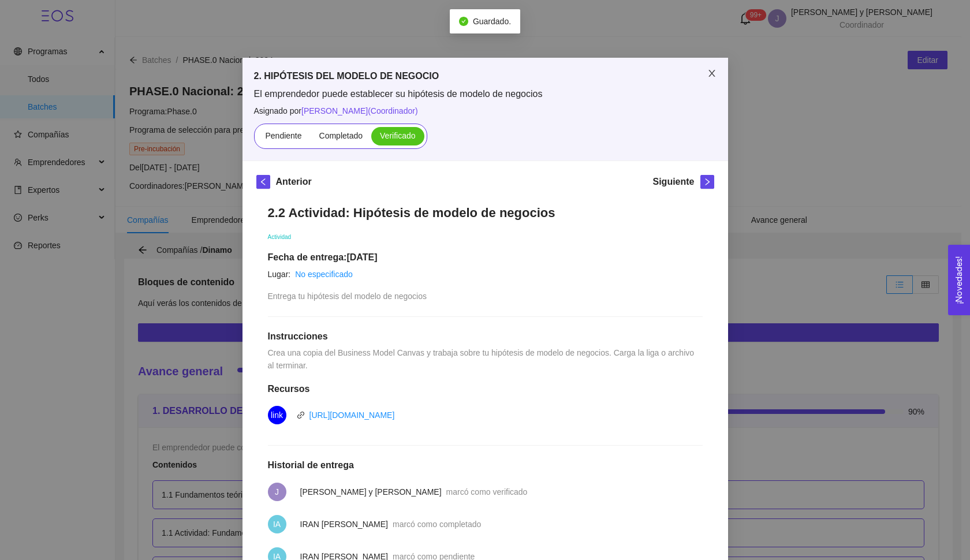
click at [714, 72] on span "Close" at bounding box center [712, 74] width 32 height 32
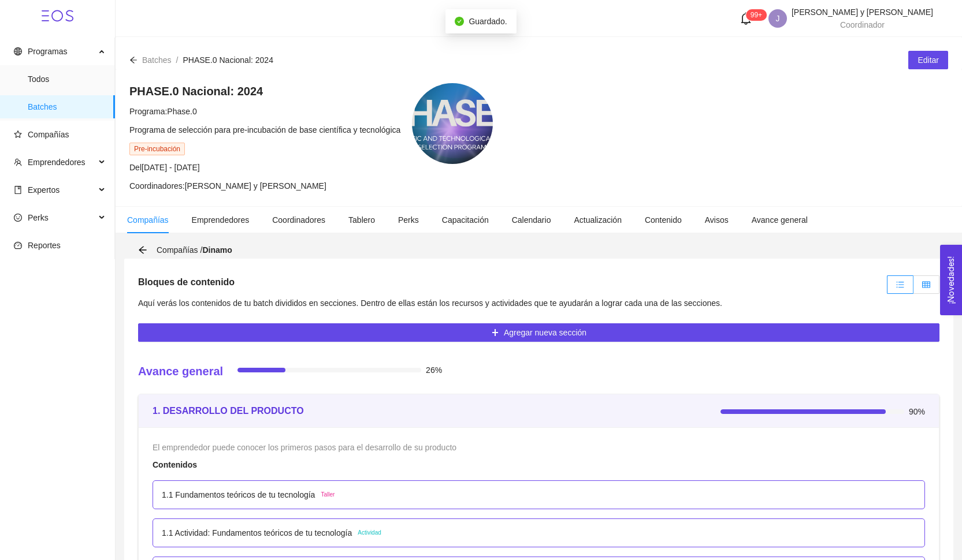
click at [928, 285] on icon "table" at bounding box center [926, 285] width 8 height 8
click at [913, 288] on input "radio" at bounding box center [913, 288] width 0 height 0
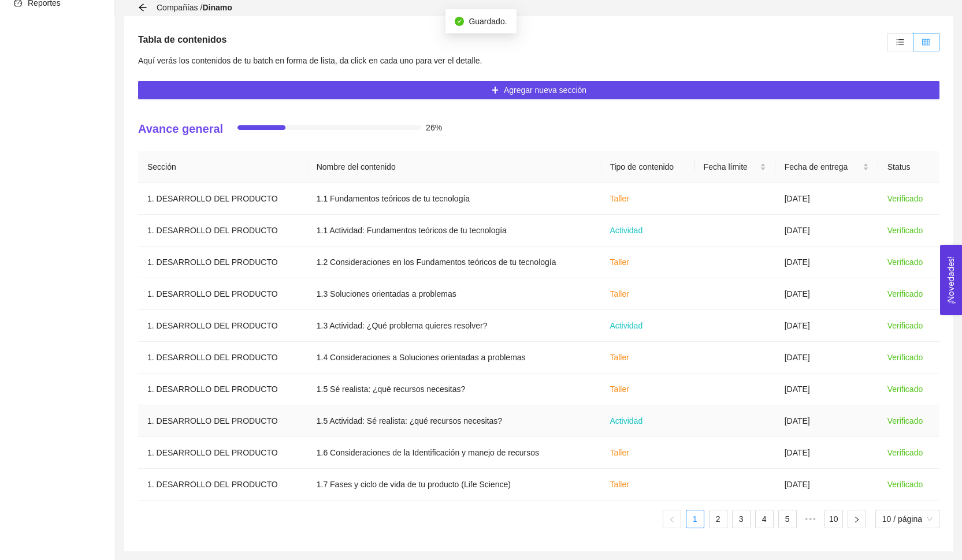
scroll to position [243, 0]
click at [716, 519] on link "2" at bounding box center [717, 519] width 17 height 17
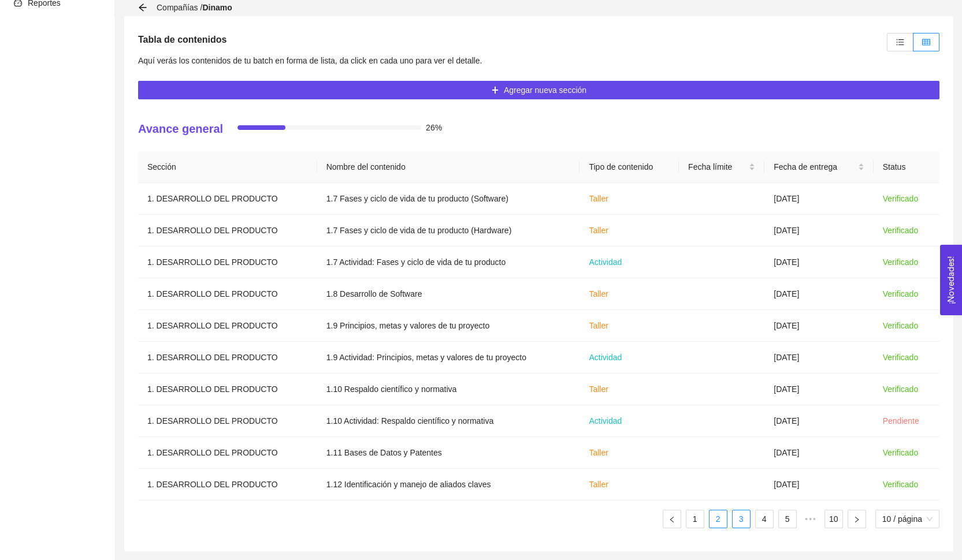
click at [742, 519] on link "3" at bounding box center [740, 519] width 17 height 17
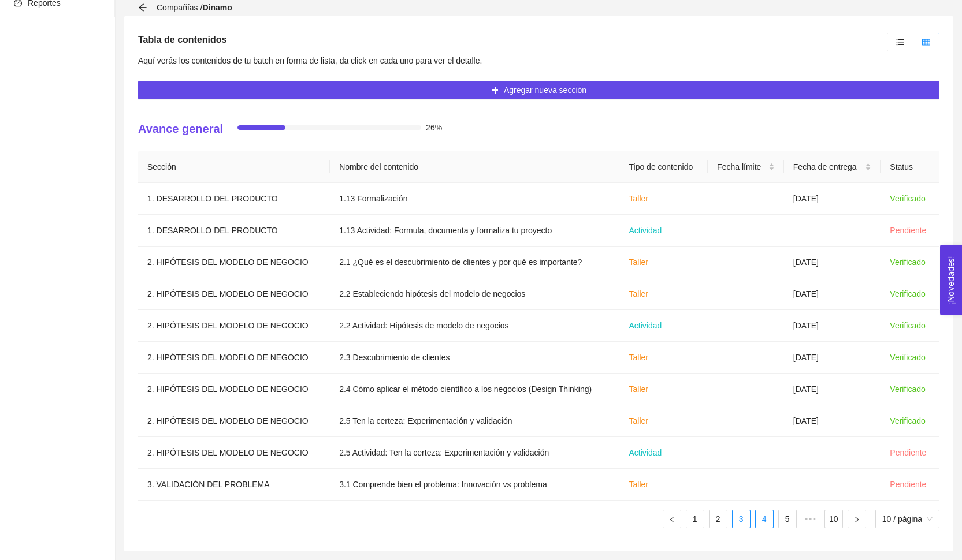
click at [763, 524] on link "4" at bounding box center [764, 519] width 17 height 17
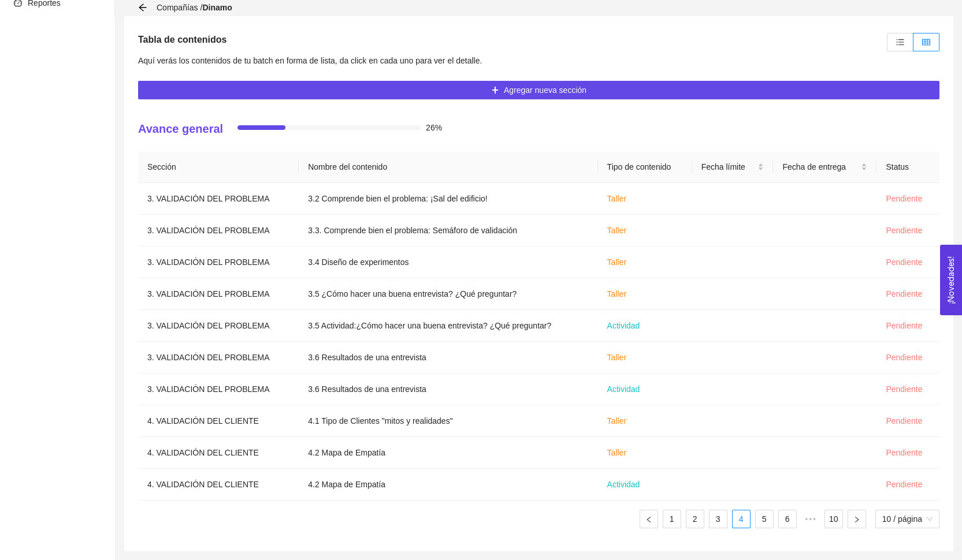
click at [772, 524] on ul "1 2 3 4 5 6 ••• 10 10 / página" at bounding box center [538, 519] width 801 height 18
click at [768, 523] on link "5" at bounding box center [764, 519] width 17 height 17
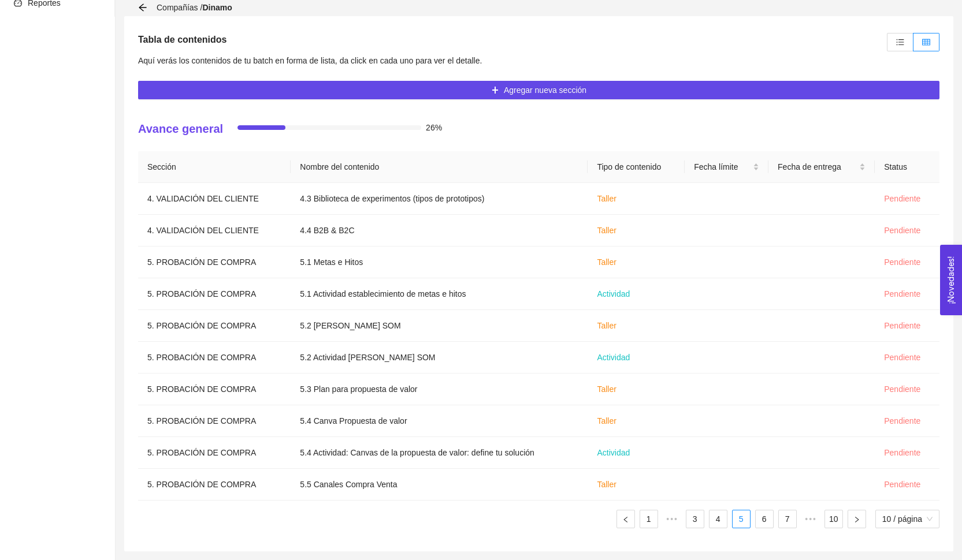
click at [656, 516] on ul "1 ••• 3 4 5 6 7 ••• 10 10 / página" at bounding box center [538, 519] width 801 height 18
click at [648, 516] on link "1" at bounding box center [648, 519] width 17 height 17
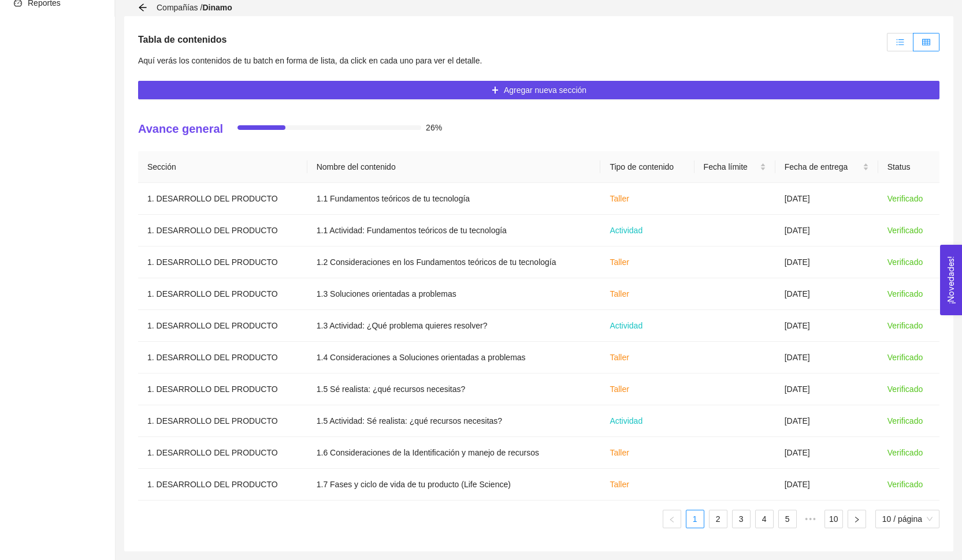
click at [899, 44] on icon "unordered-list" at bounding box center [901, 42] width 8 height 6
click at [887, 45] on input "radio" at bounding box center [887, 45] width 0 height 0
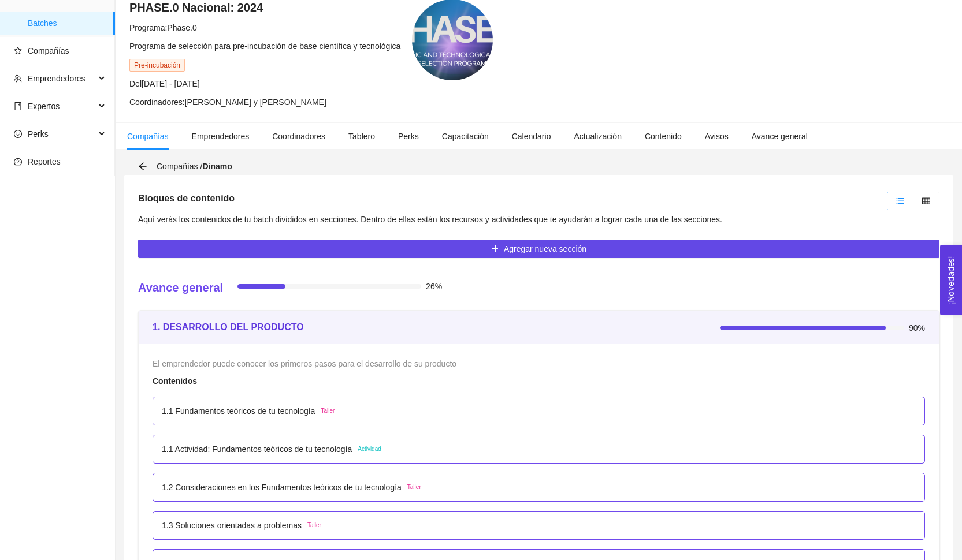
scroll to position [94, 0]
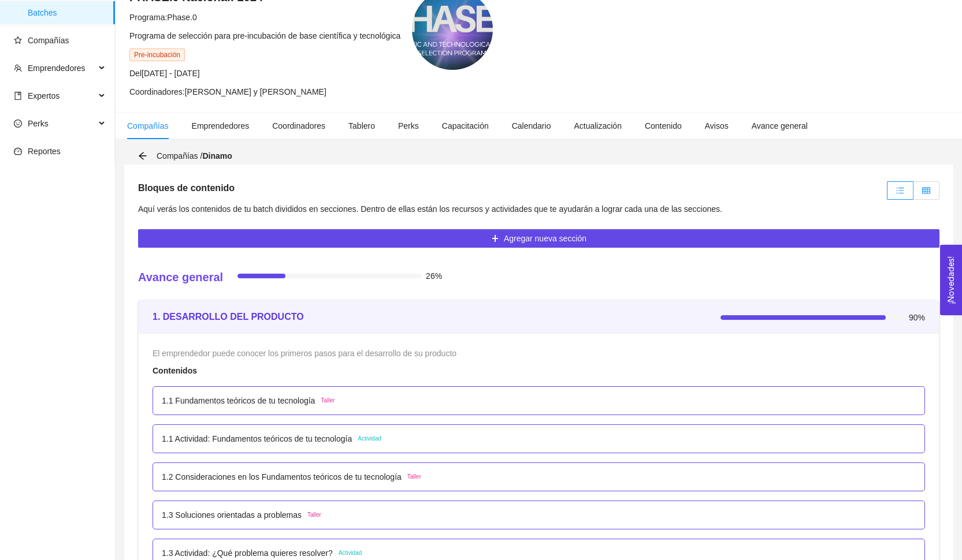
click at [925, 192] on icon "table" at bounding box center [926, 190] width 8 height 6
click at [913, 194] on input "radio" at bounding box center [913, 194] width 0 height 0
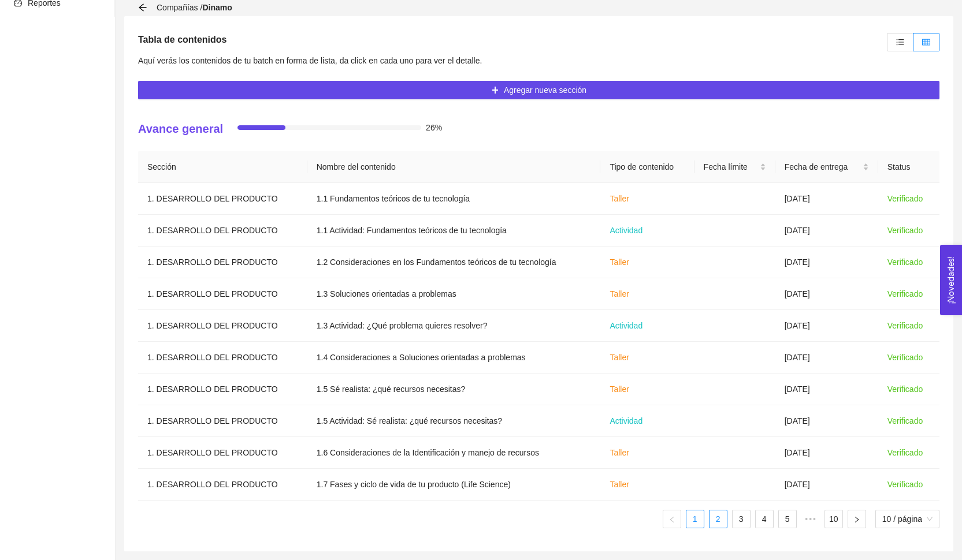
scroll to position [243, 0]
click at [719, 518] on link "2" at bounding box center [717, 519] width 17 height 17
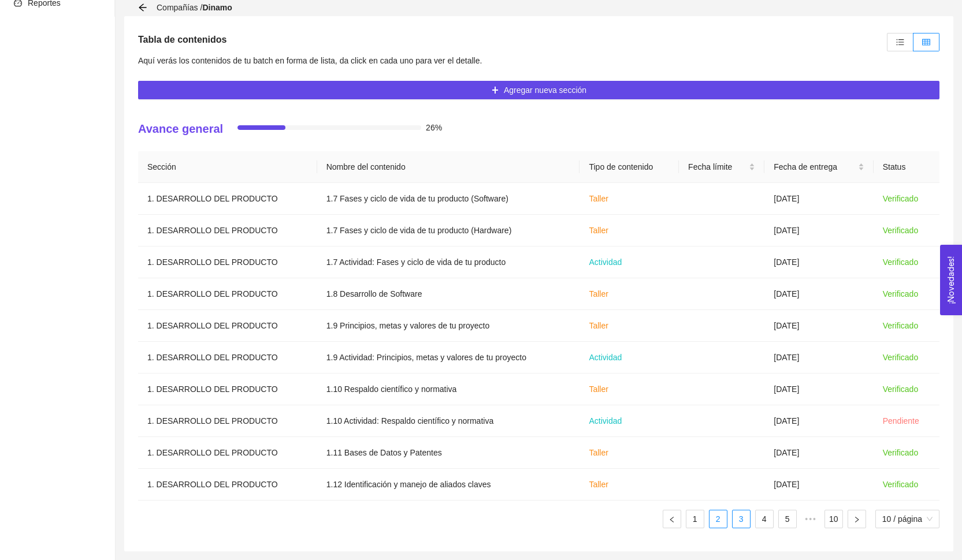
click at [732, 520] on link "3" at bounding box center [740, 519] width 17 height 17
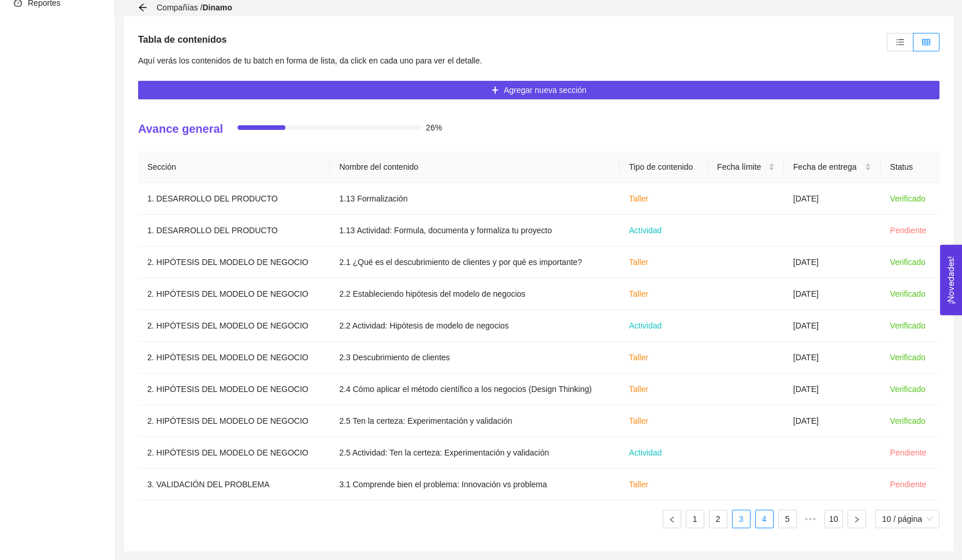
click at [767, 526] on link "4" at bounding box center [764, 519] width 17 height 17
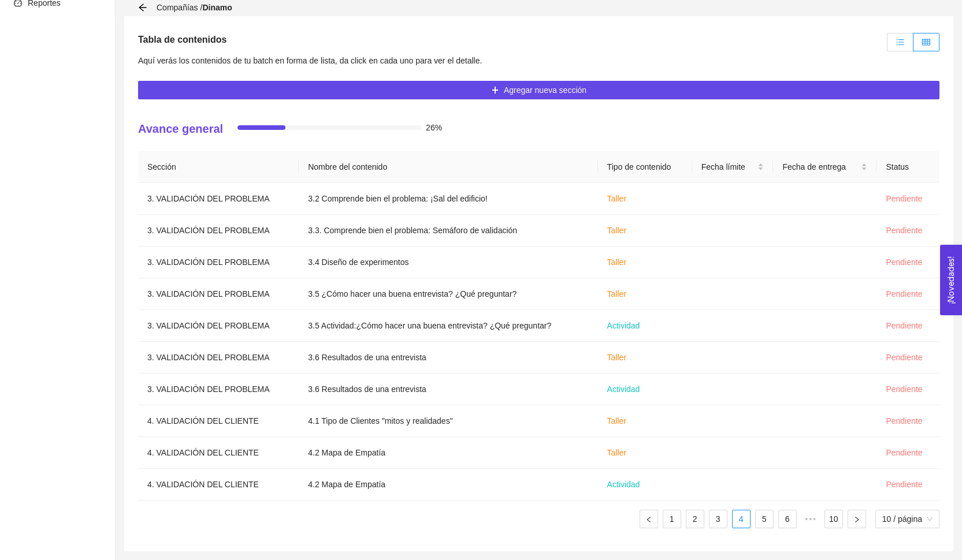
click at [896, 34] on label at bounding box center [900, 42] width 27 height 18
click at [887, 45] on input "radio" at bounding box center [887, 45] width 0 height 0
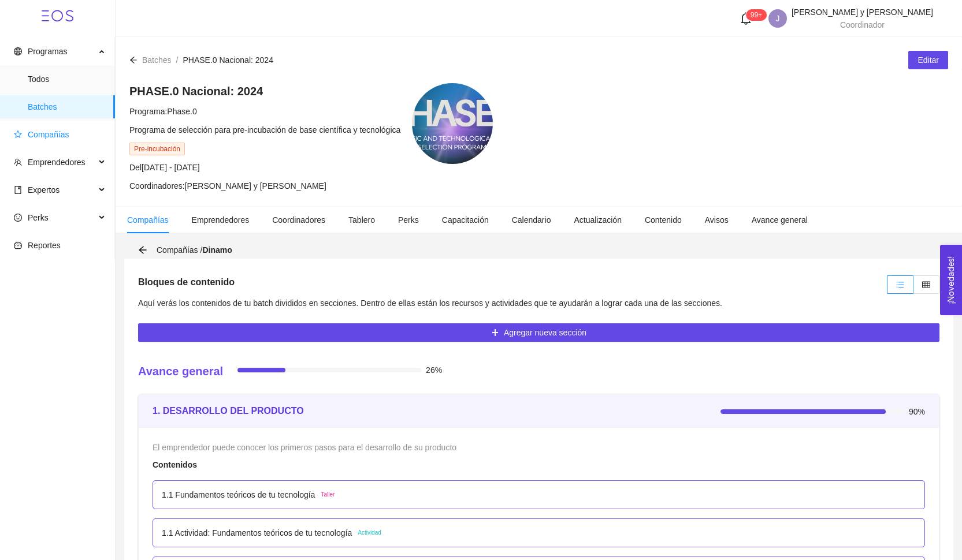
scroll to position [0, 0]
click at [61, 146] on span "Compañías" at bounding box center [60, 134] width 92 height 23
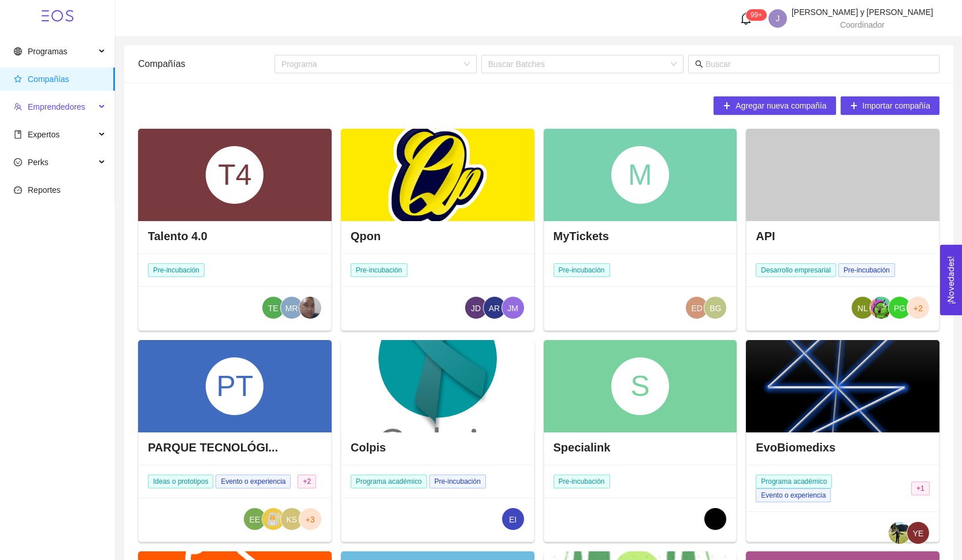
click at [64, 106] on span "Emprendedores" at bounding box center [57, 106] width 58 height 9
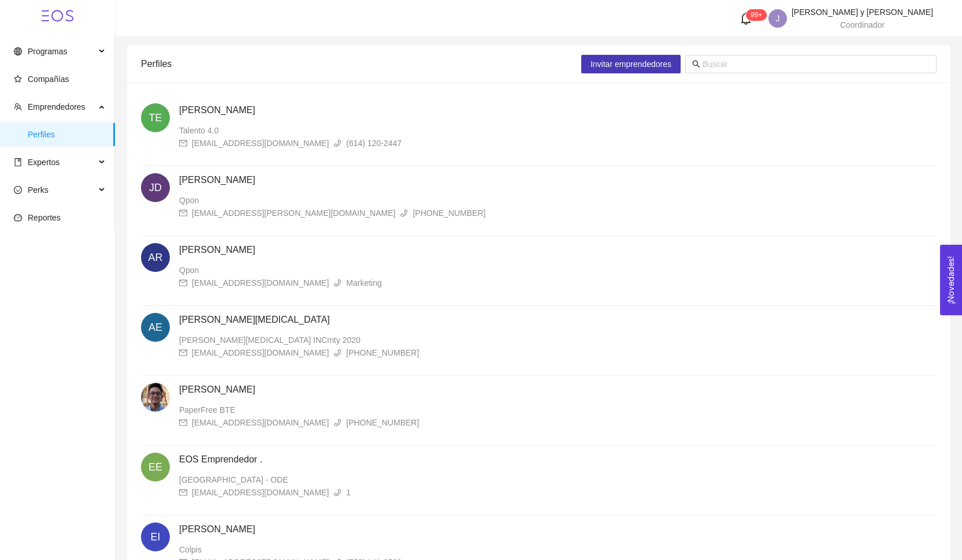
click at [631, 66] on span "Invitar emprendedores" at bounding box center [630, 64] width 81 height 13
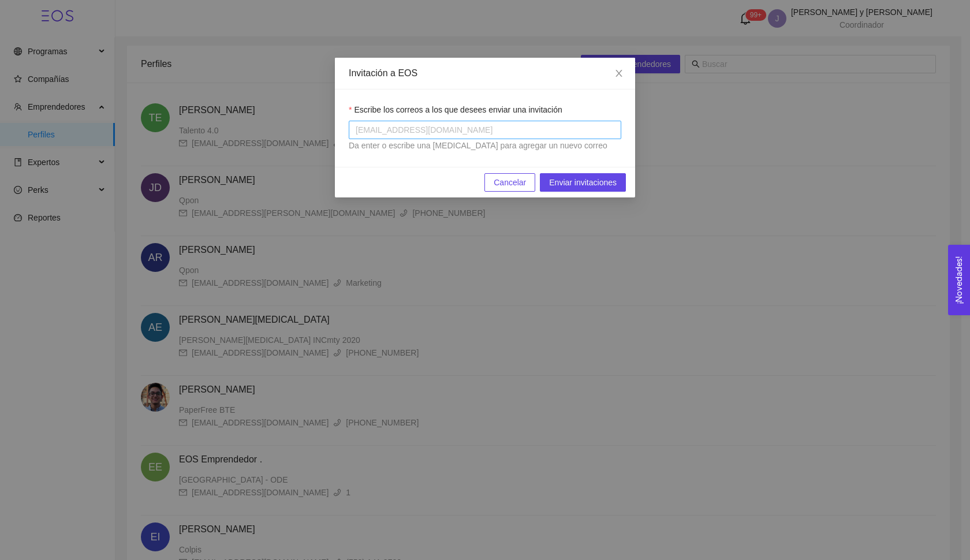
click at [462, 127] on div at bounding box center [485, 130] width 267 height 14
paste input "A00227484@tec.mx A00835810@tec.mx A01027481@tec.mx A01276415@tec.mx A01710725@t…"
click at [549, 129] on input "A00227484@tec.mx A00835810@tec.mx A01027481@tec.mx A01276415@tec.mx A01710725@t…" at bounding box center [489, 130] width 267 height 14
type input "A00227484@tec.mx A00835810@tec.mx A01027481@tec.mx A01276415@tec.mx A01710725@t…"
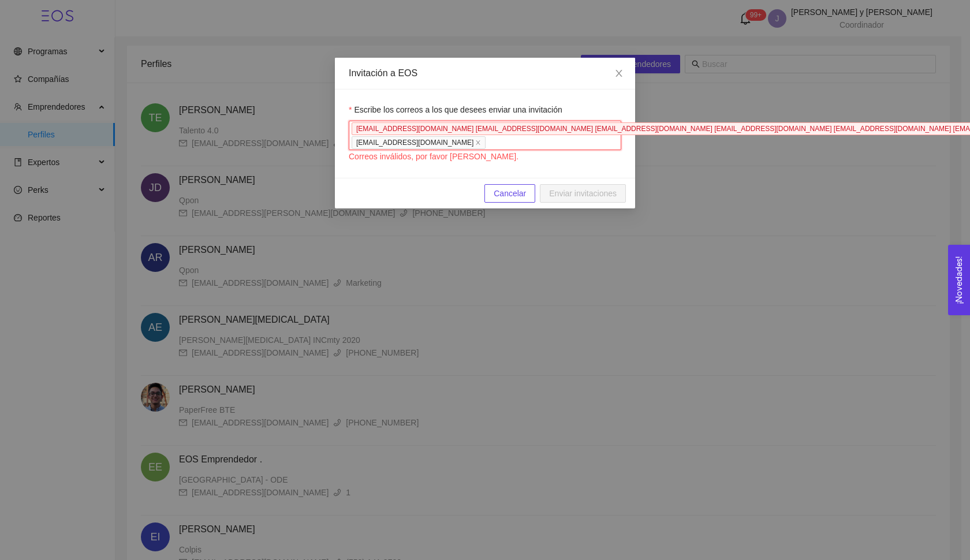
click at [455, 136] on div "A00227484@tec.mx A00835810@tec.mx A01027481@tec.mx A01276415@tec.mx A01710725@t…" at bounding box center [485, 135] width 267 height 27
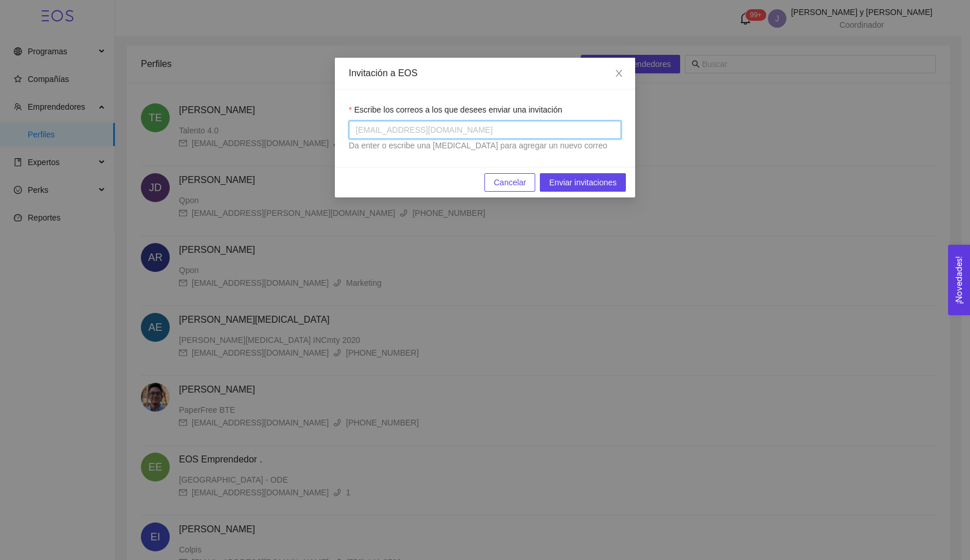
paste input "A00227484@tec.mx"
type input "A00227484@tec.mx"
paste input "A00227484@tec.mx"
click at [360, 125] on input "A00227484@tec.mx" at bounding box center [397, 130] width 83 height 14
type input "A00227484@tec.mx"
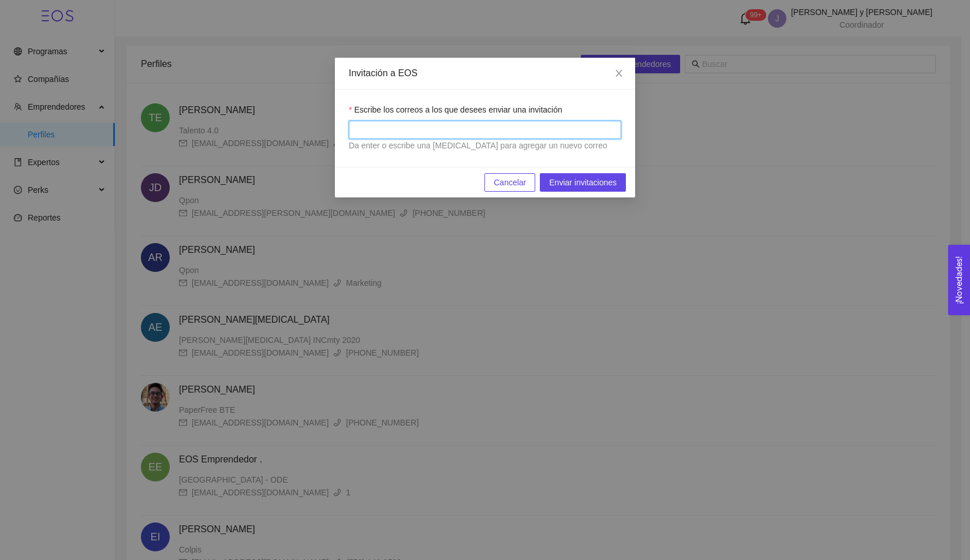
click at [441, 133] on div "A00227484@tec.mx" at bounding box center [485, 130] width 267 height 14
paste input "A00227484@tec.mx"
click at [356, 131] on input "A00227484@tec.mx" at bounding box center [397, 130] width 83 height 14
type input "A00227484@tec.mx"
click at [447, 136] on div "A00227484@tec.mx" at bounding box center [485, 130] width 267 height 14
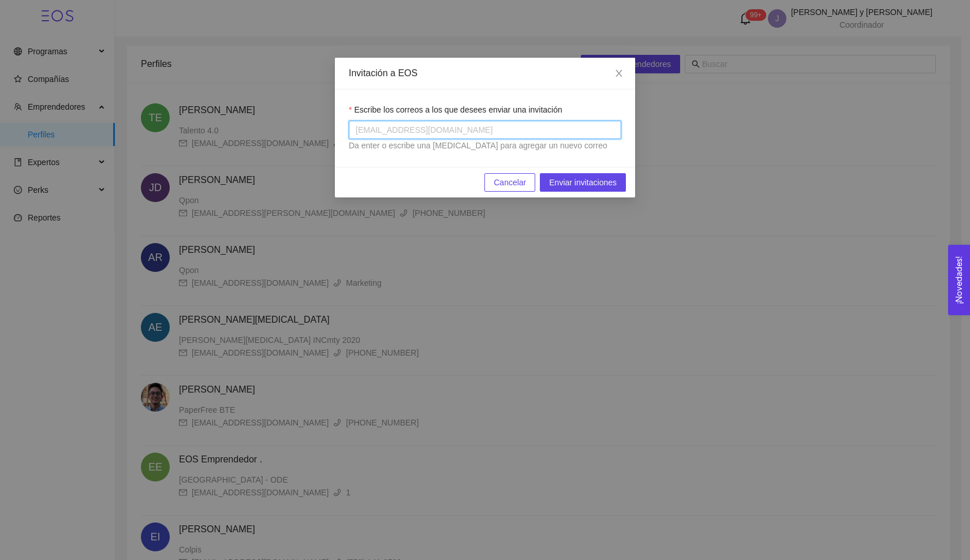
paste input "A00227484@tec.mx"
type input "A00227484@tec.mx"
paste input "A00227484@tec.mx"
click at [358, 132] on input "A00227484@tec.mx" at bounding box center [397, 130] width 83 height 14
type input "A00227484@tec.mx"
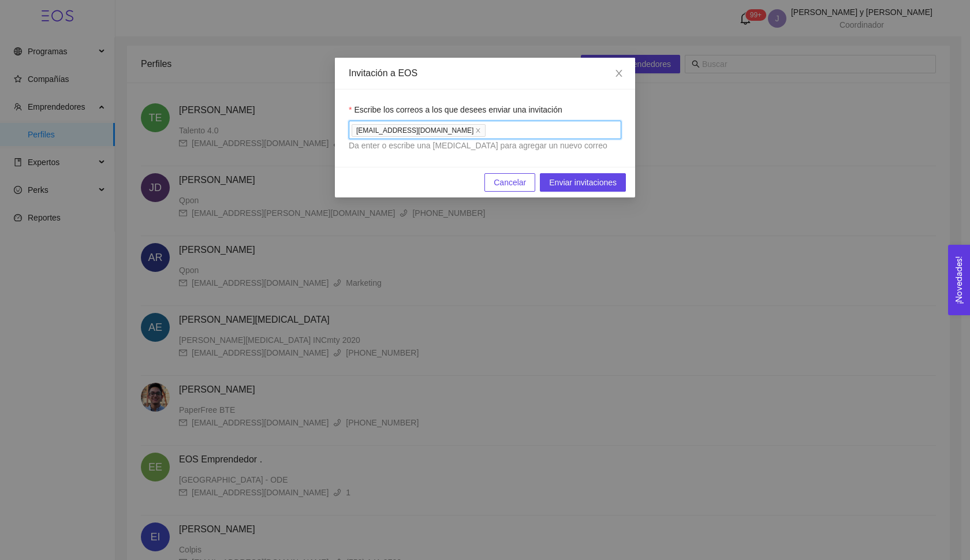
paste input "A00835810@tec.mx"
type input "A00835810@tec.mx"
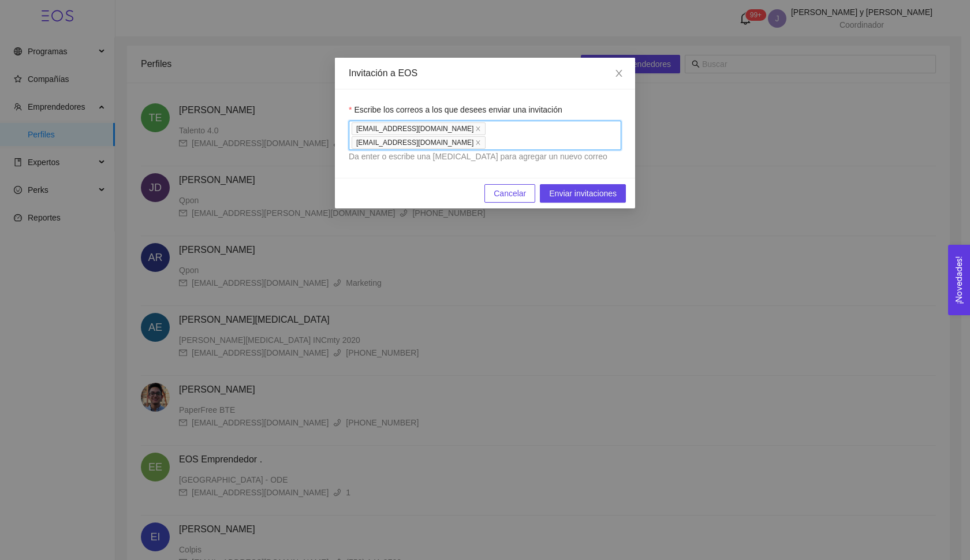
paste input "A01027481@tec.mx"
type input "A01027481@tec.mx"
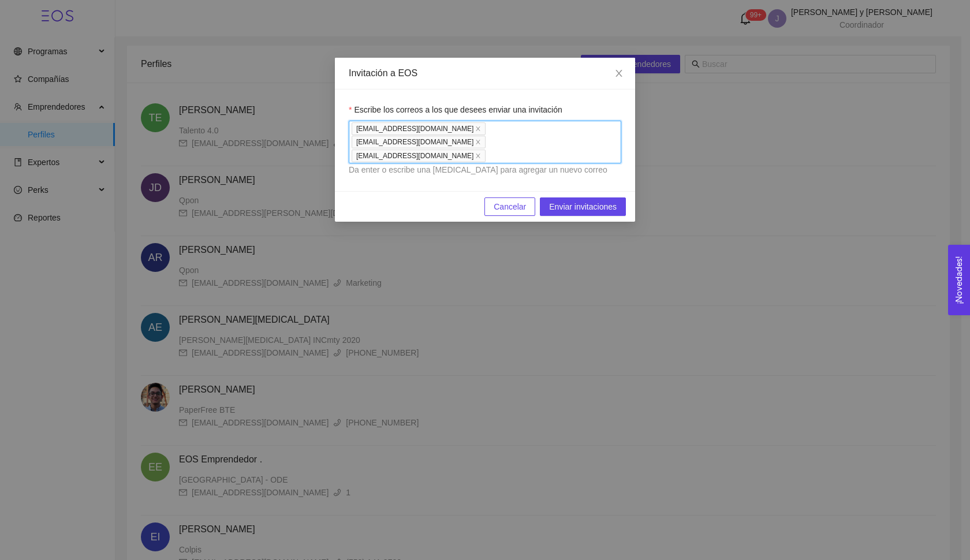
paste input "A01276415@tec.mx"
type input "A01276415@tec.mx"
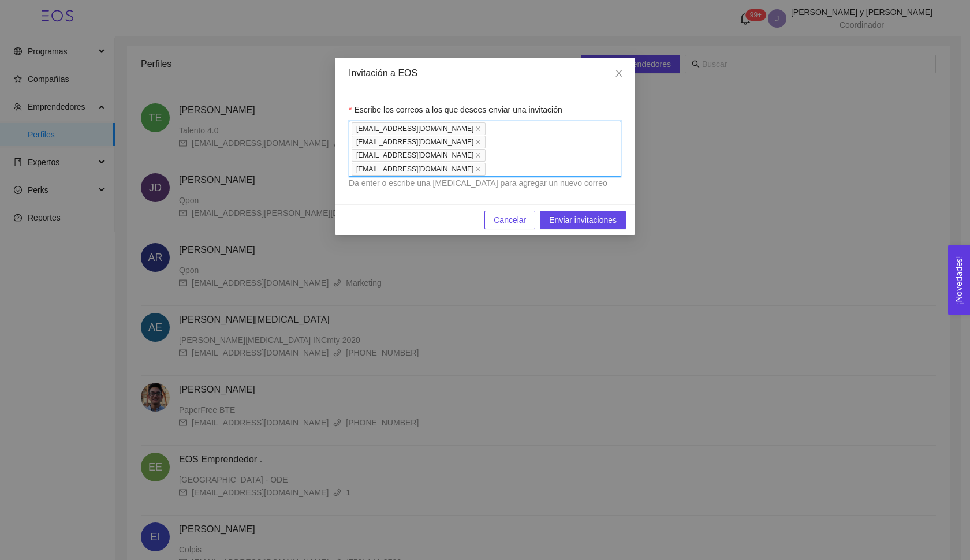
paste input "A01710725@tec.mx"
type input "A01710725@tec.mx"
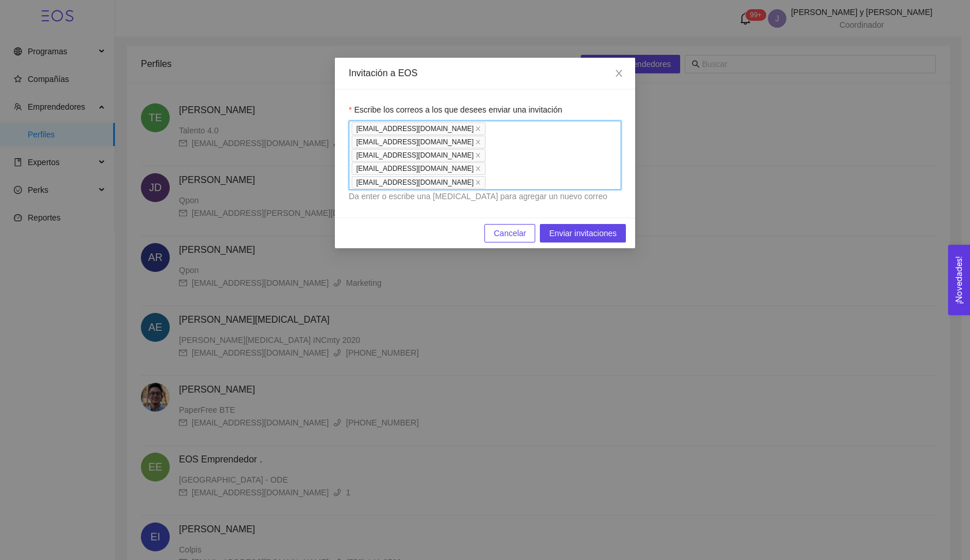
paste input "A01709883@tec.mx"
type input "A01709883@tec.mx"
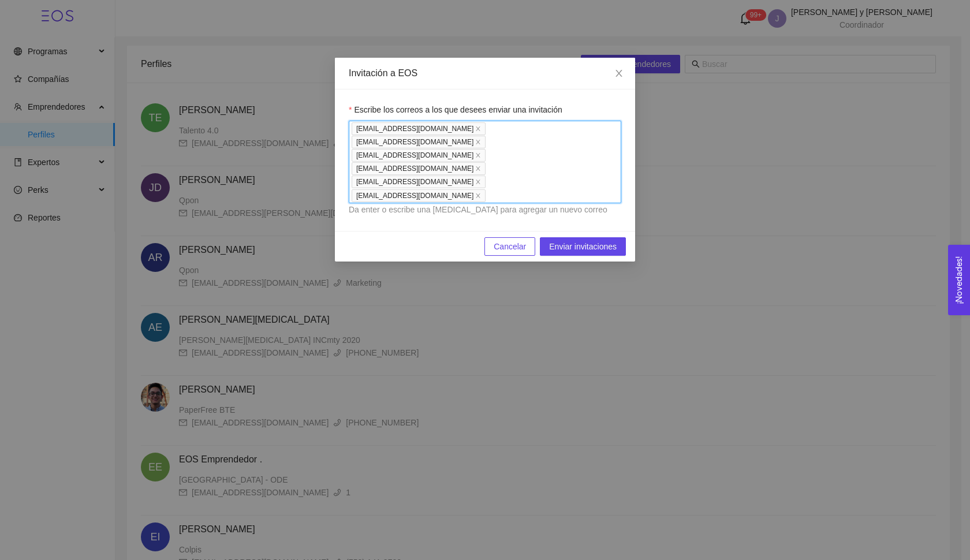
paste input "A01710153@tec.mx"
type input "A01710153@tec.mx"
click at [618, 143] on div "A00227484@tec.mx A00835810@tec.mx A01027481@tec.mx A01276415@tec.mx A01710725@t…" at bounding box center [485, 162] width 267 height 80
click at [615, 143] on div "A00227484@tec.mx A00835810@tec.mx A01027481@tec.mx A01276415@tec.mx A01710725@t…" at bounding box center [485, 162] width 267 height 80
paste input "A01710153@tec.mx"
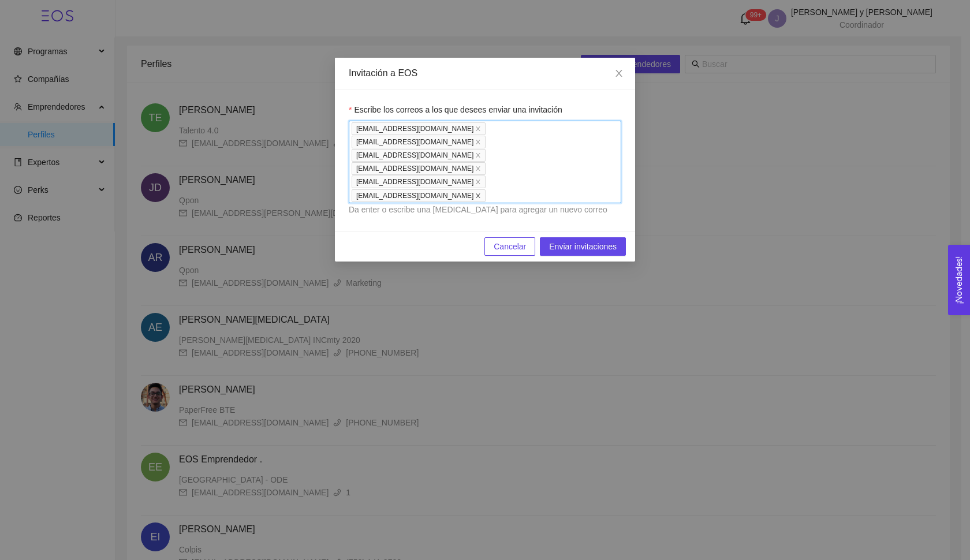
type input "A01710153@tec.mx"
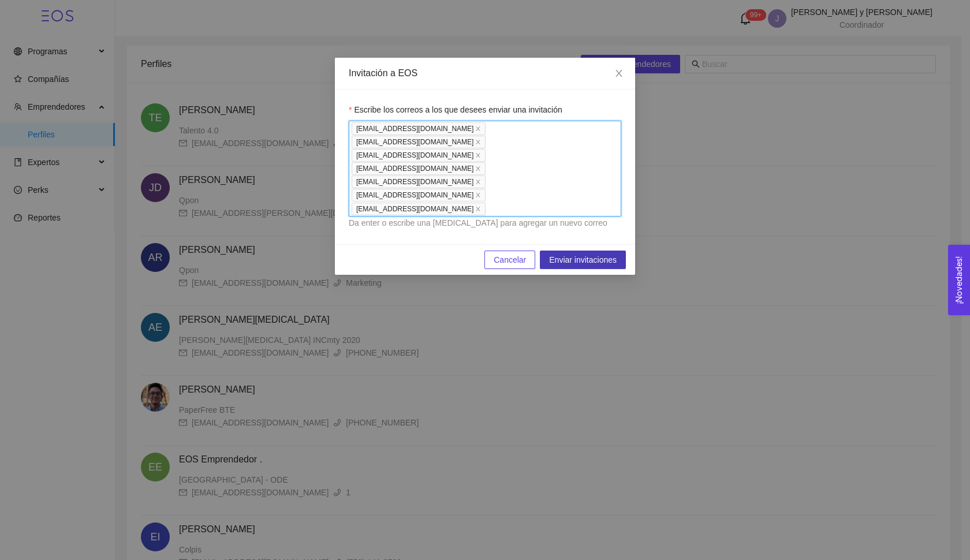
click at [590, 254] on span "Enviar invitaciones" at bounding box center [583, 260] width 68 height 13
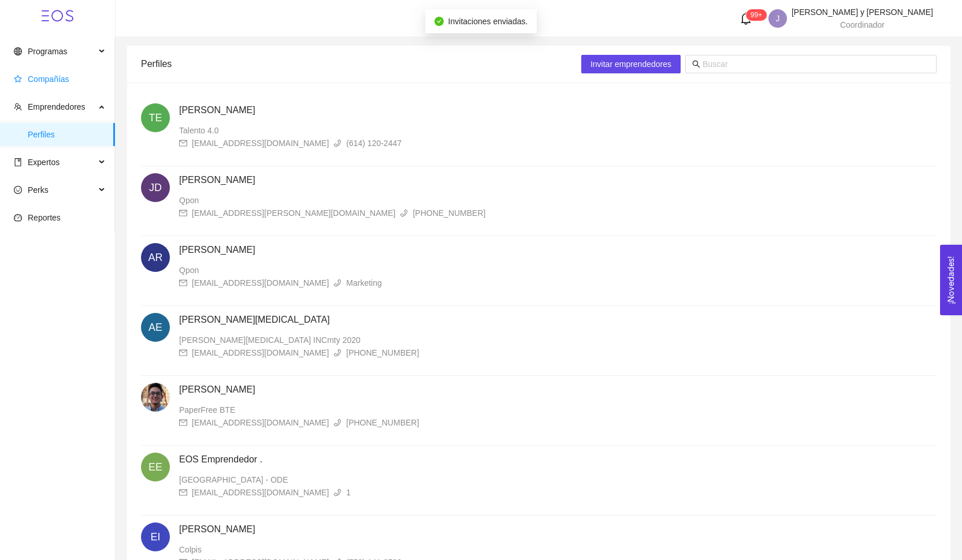
click at [58, 75] on span "Compañías" at bounding box center [49, 79] width 42 height 9
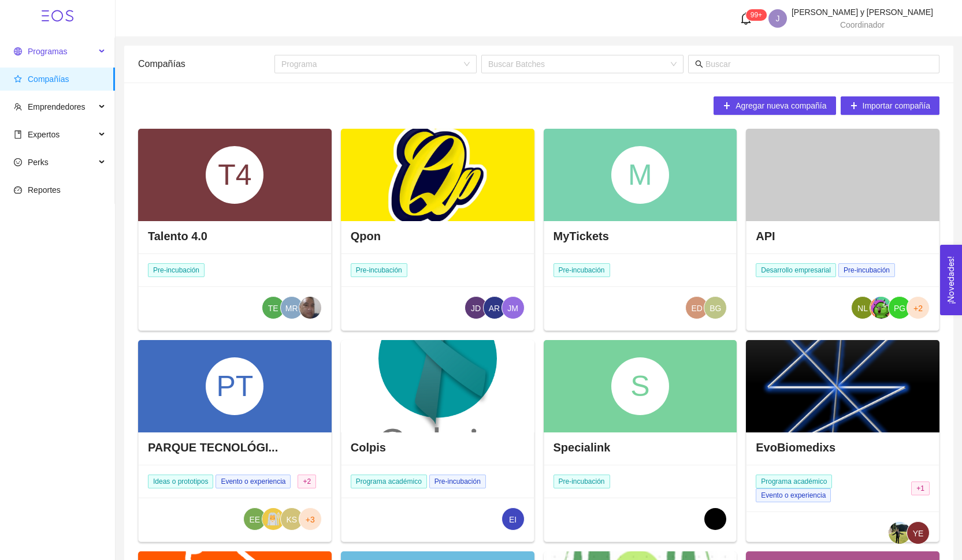
click at [84, 57] on span "Programas" at bounding box center [54, 51] width 81 height 23
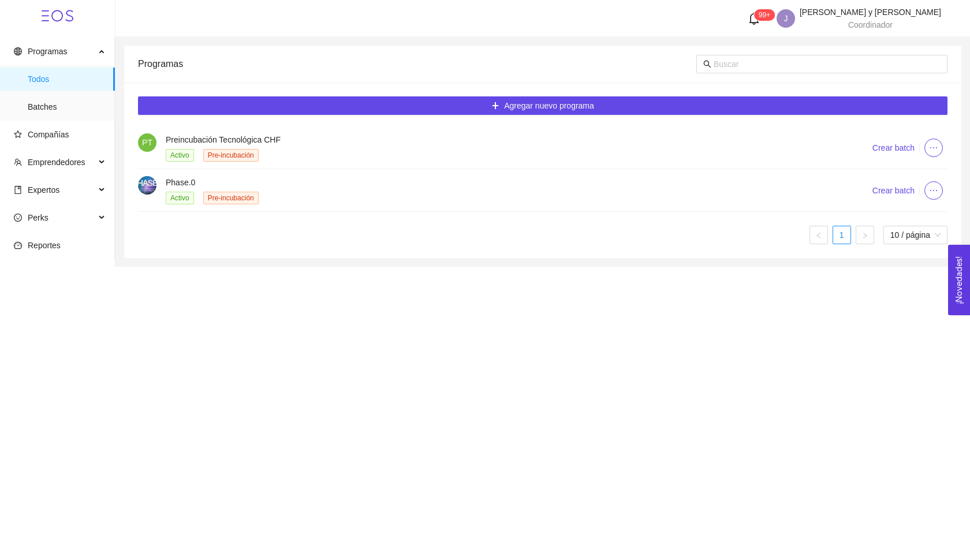
click at [160, 166] on li "PT Preincubación Tecnológica CHF Activo Pre-incubación Crear batch" at bounding box center [543, 148] width 810 height 43
click at [168, 179] on h4 "Phase.0" at bounding box center [505, 182] width 679 height 13
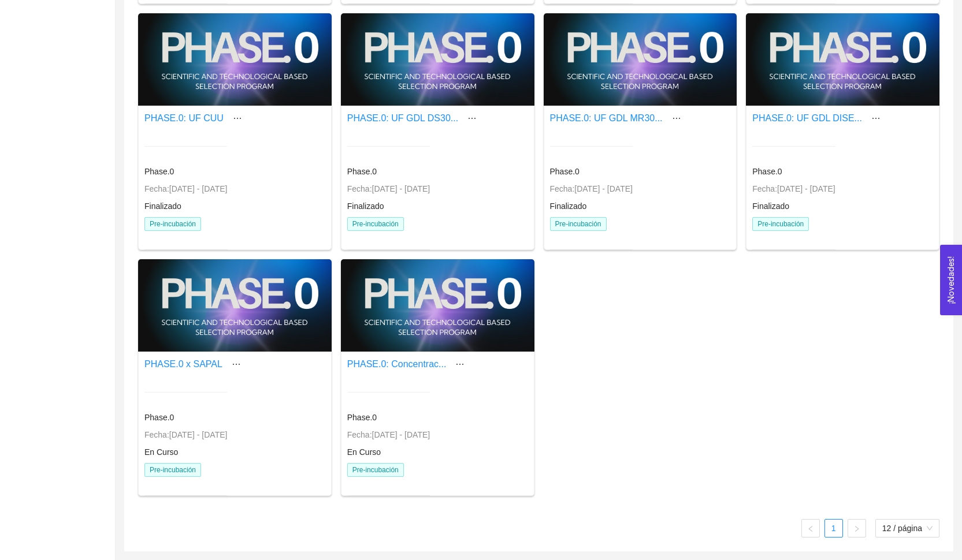
scroll to position [439, 0]
click at [432, 280] on div at bounding box center [438, 305] width 194 height 92
